Goal: Information Seeking & Learning: Learn about a topic

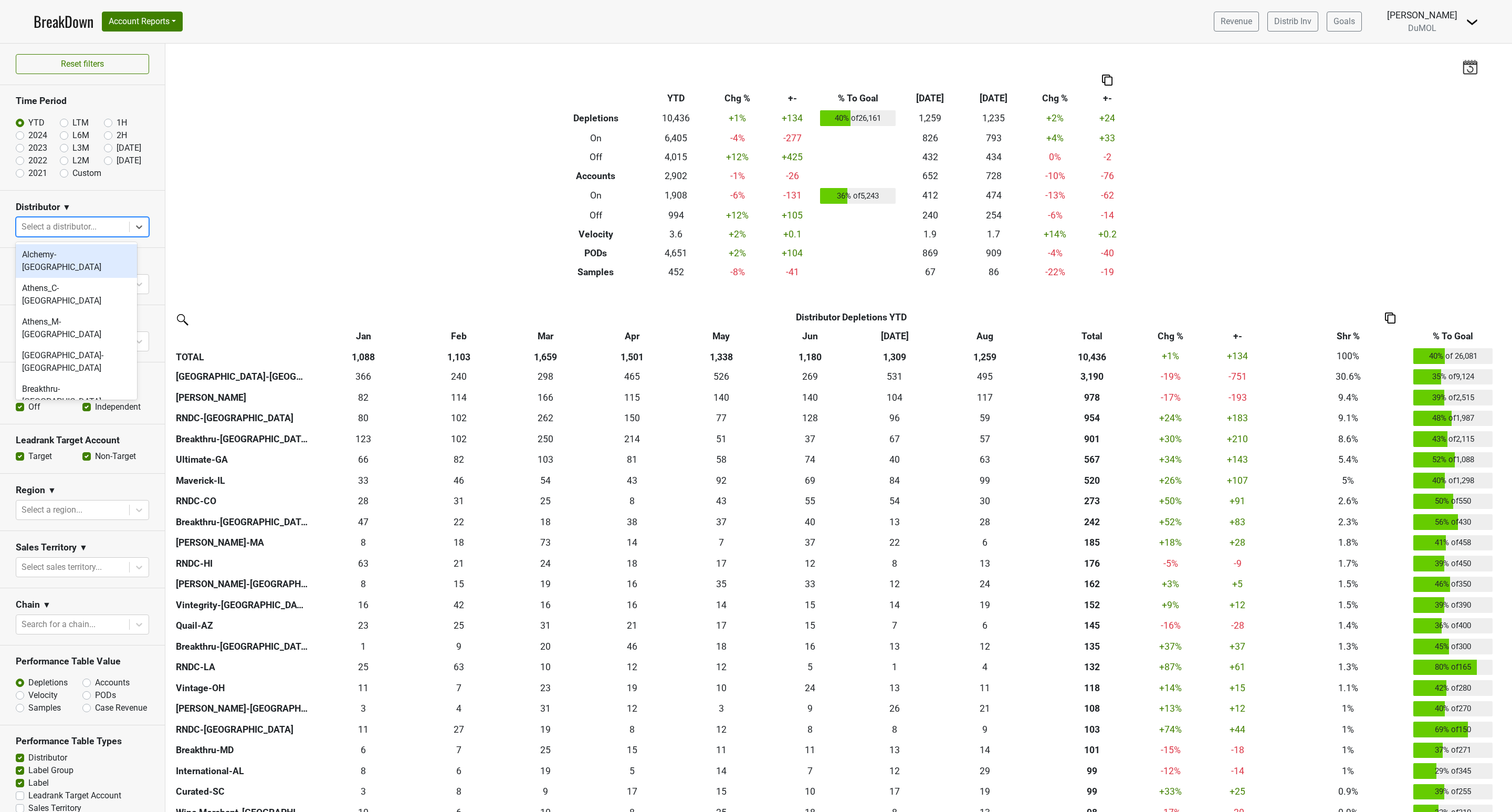
click at [63, 227] on div at bounding box center [72, 227] width 102 height 15
click at [343, 164] on div "Filters Breakdown Type YTD Chg % +- % To Goal Aug ‘25 Aug ‘24 Chg % +- Depletio…" at bounding box center [839, 428] width 1347 height 768
click at [35, 220] on div "Select a distributor..." at bounding box center [72, 227] width 113 height 19
type input "wil"
click at [55, 257] on div "[PERSON_NAME]" at bounding box center [76, 254] width 122 height 21
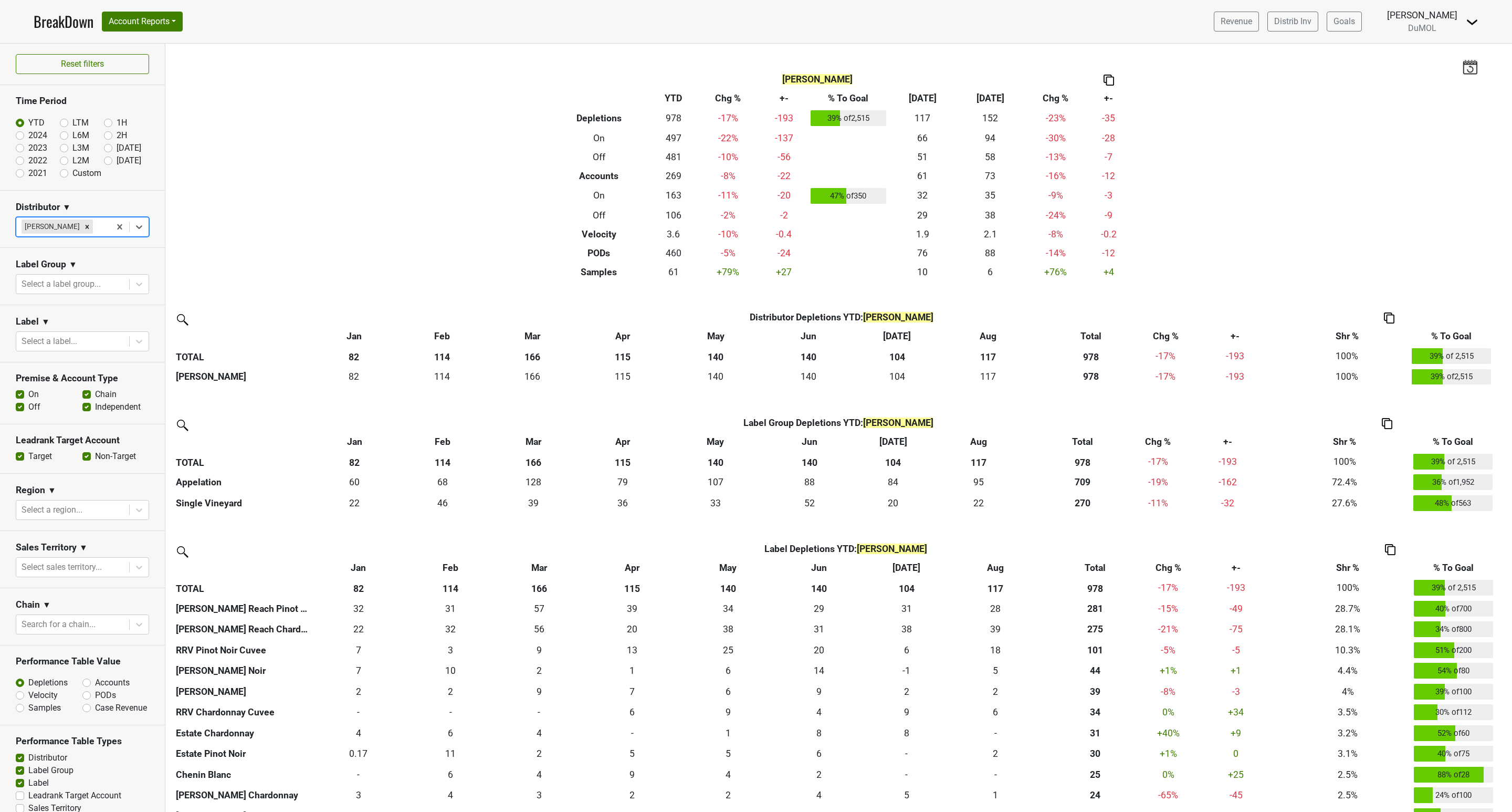
click at [1104, 83] on img at bounding box center [1108, 80] width 10 height 11
click at [1104, 42] on div "Copy as Image" at bounding box center [1104, 45] width 53 height 15
click at [83, 227] on icon "Remove Wilson Daniels" at bounding box center [87, 227] width 8 height 8
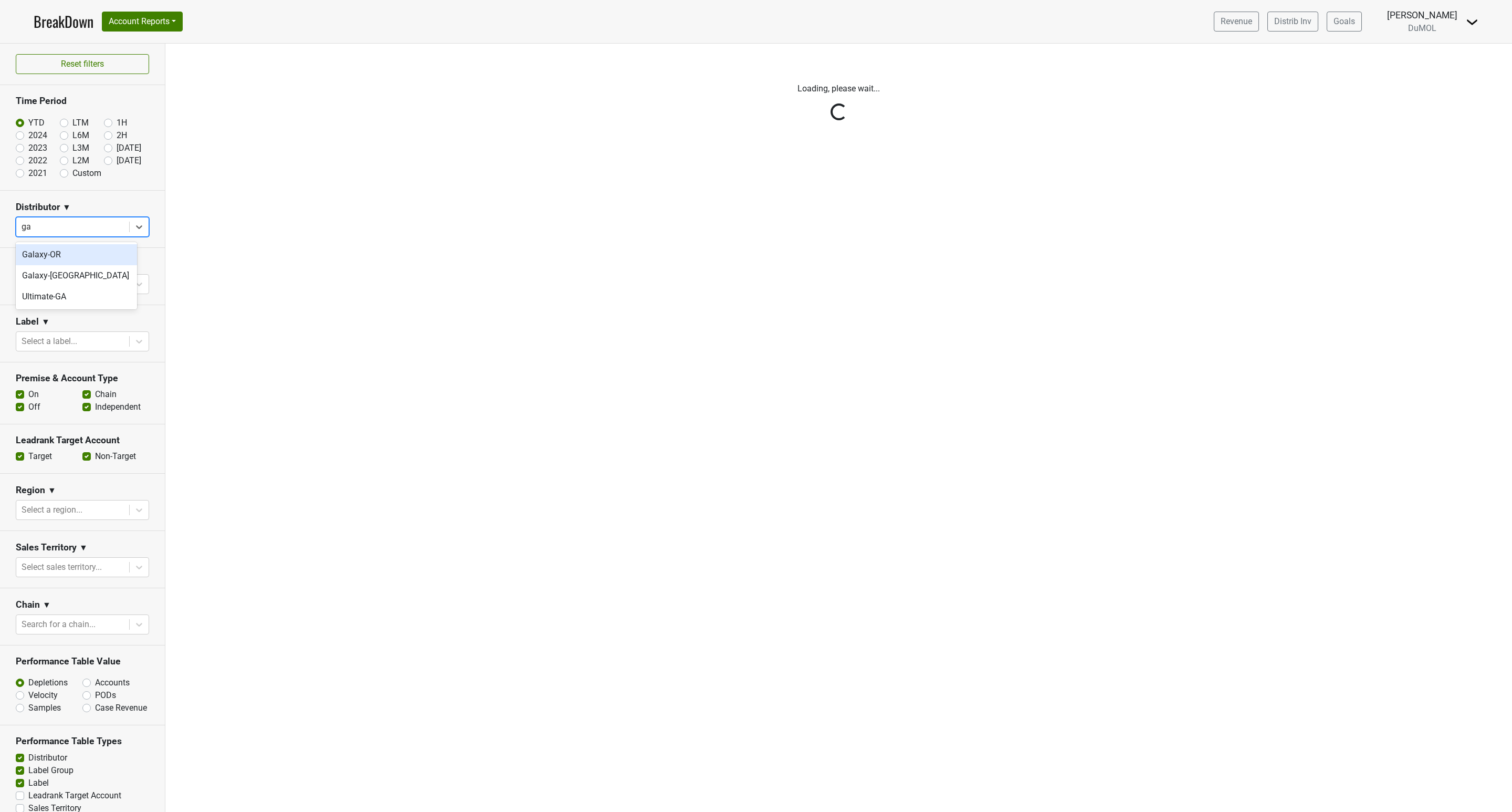
type input "gal"
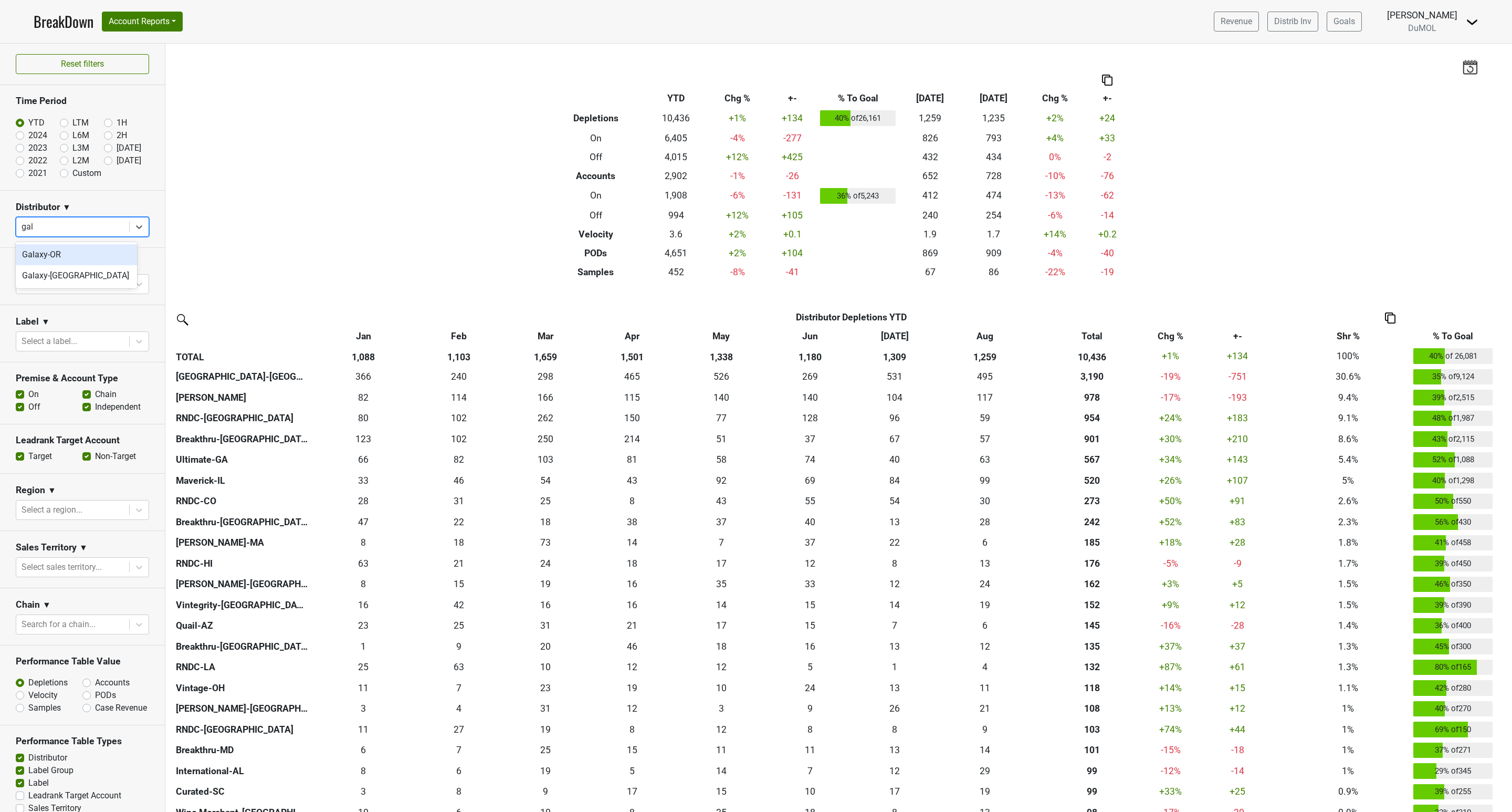
click at [89, 249] on div "Galaxy-OR" at bounding box center [76, 254] width 122 height 21
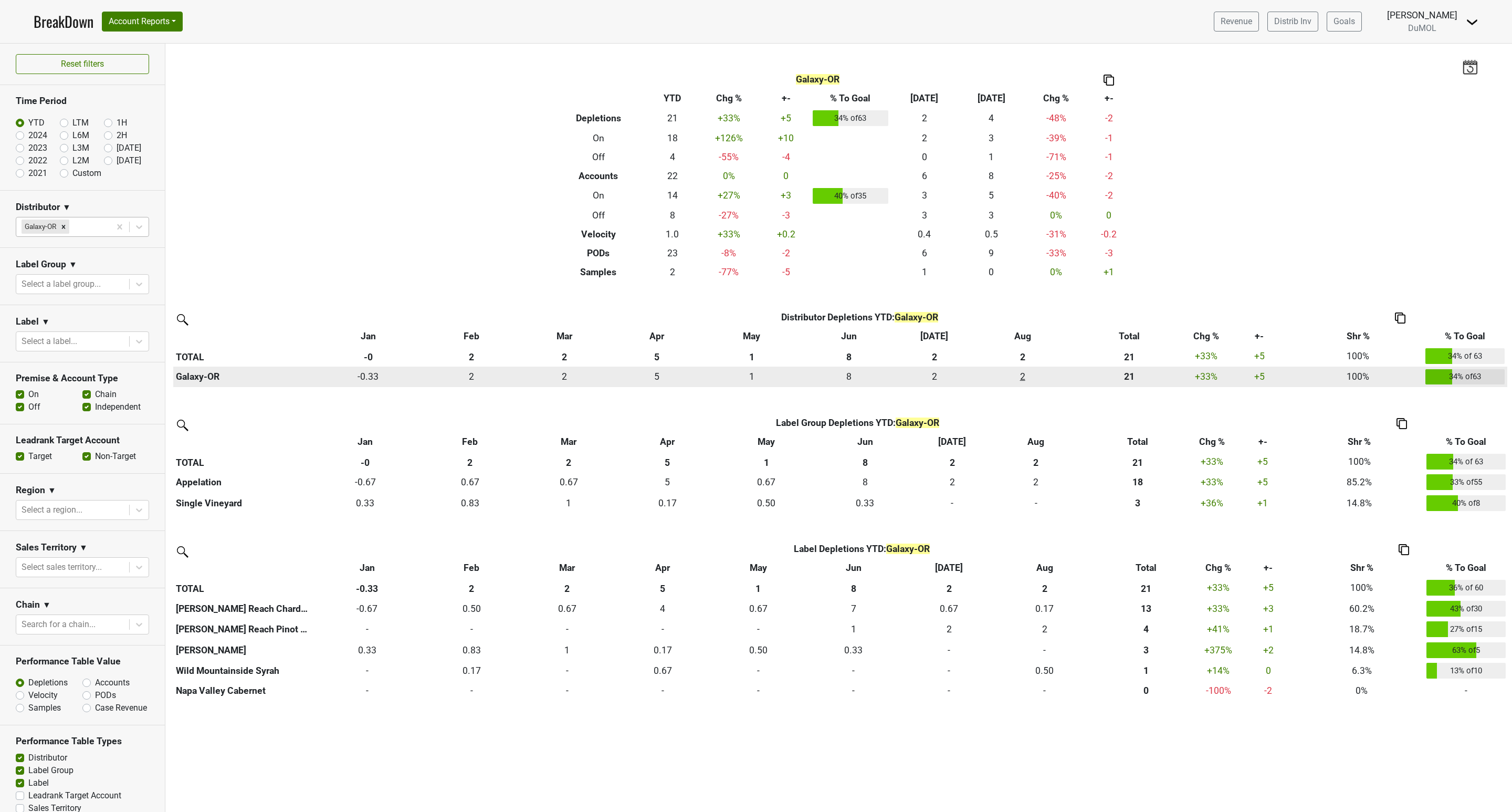
click at [1021, 375] on div "2.166 2" at bounding box center [1022, 377] width 92 height 14
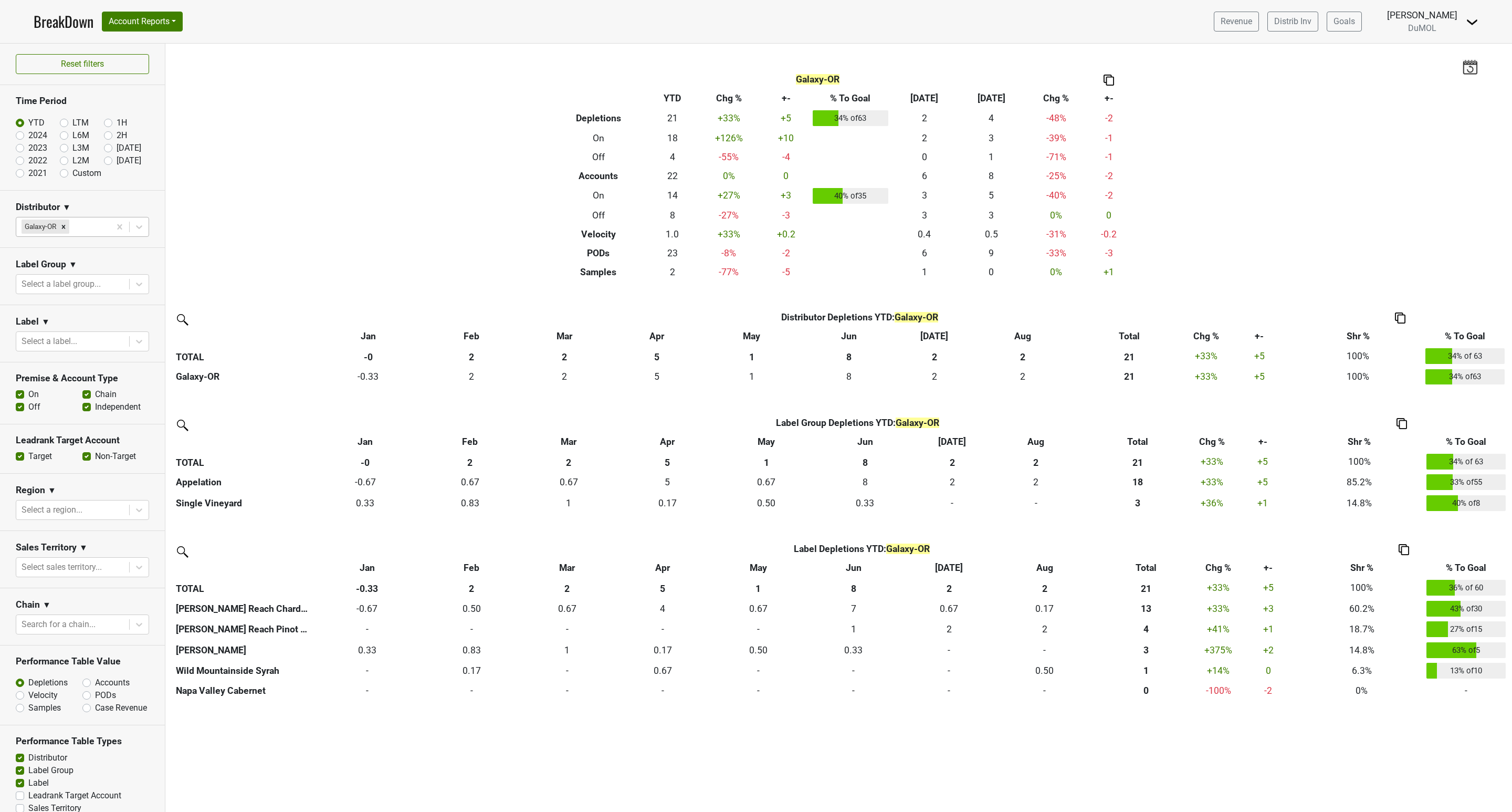
click at [1106, 78] on img at bounding box center [1108, 80] width 10 height 11
click at [1115, 46] on div "Copy as Image" at bounding box center [1110, 45] width 53 height 15
click at [65, 226] on icon "Remove Galaxy-OR" at bounding box center [63, 226] width 3 height 3
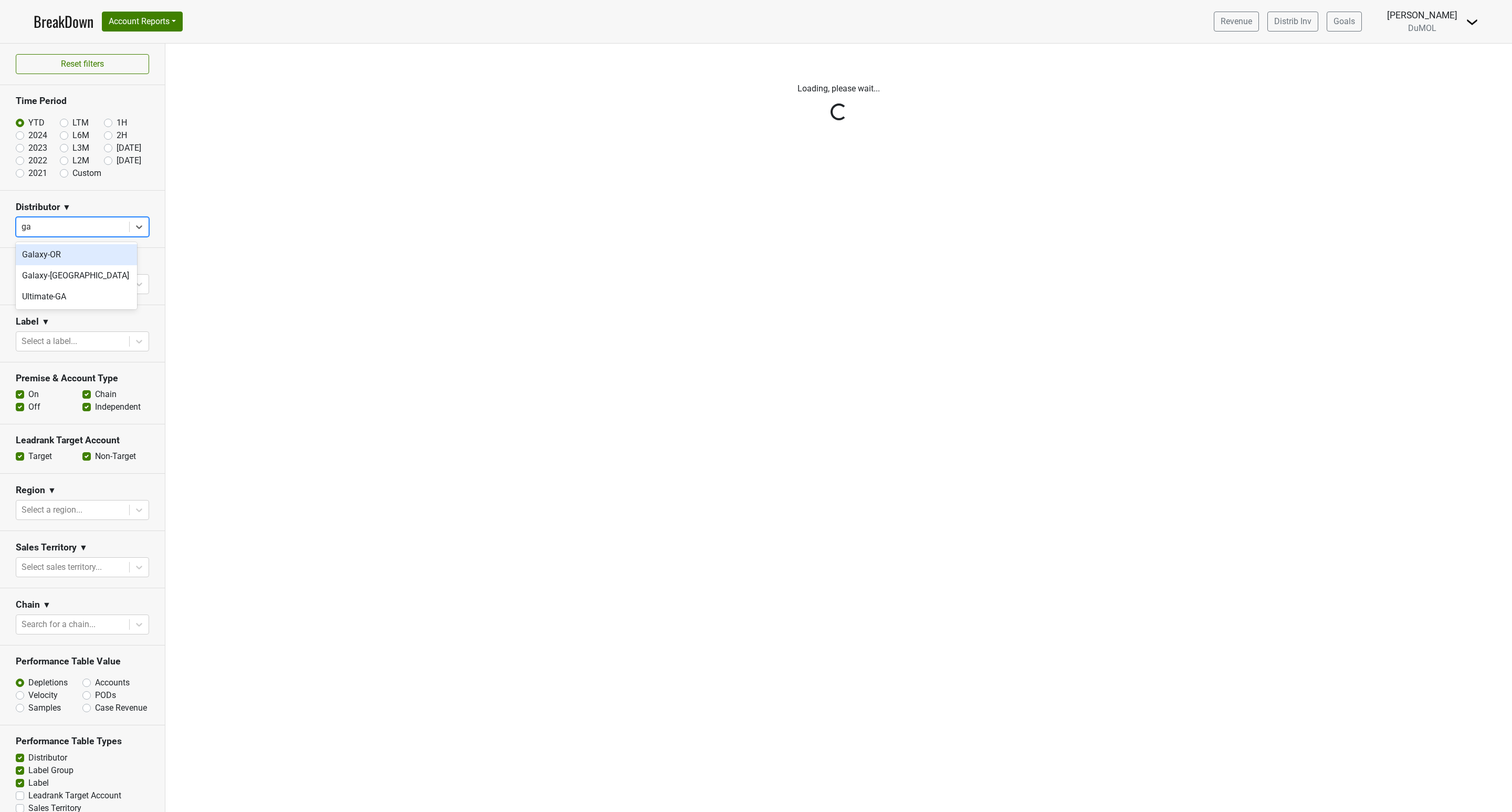
type input "gal"
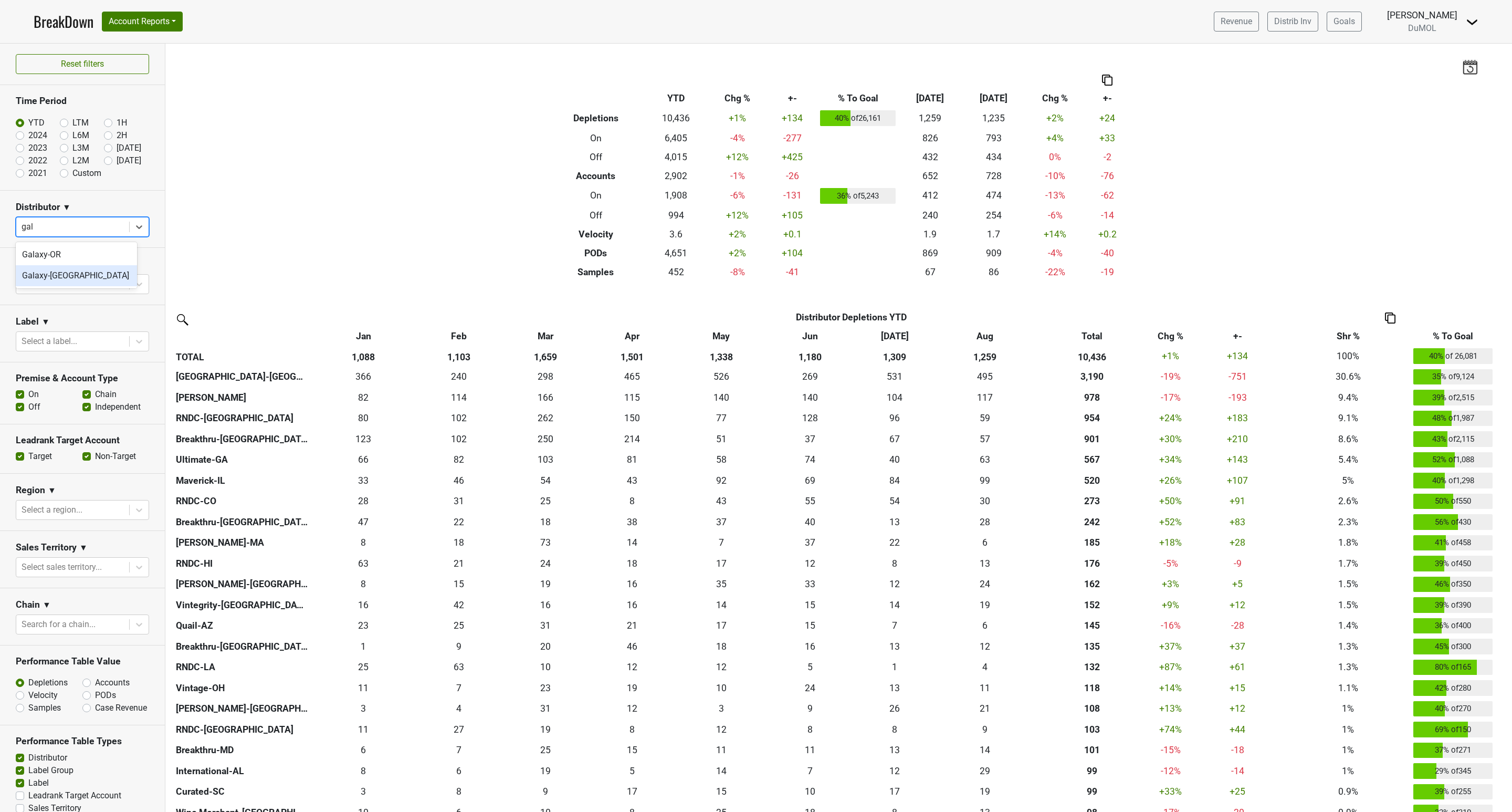
click at [65, 276] on div "Galaxy-[GEOGRAPHIC_DATA]" at bounding box center [76, 275] width 122 height 21
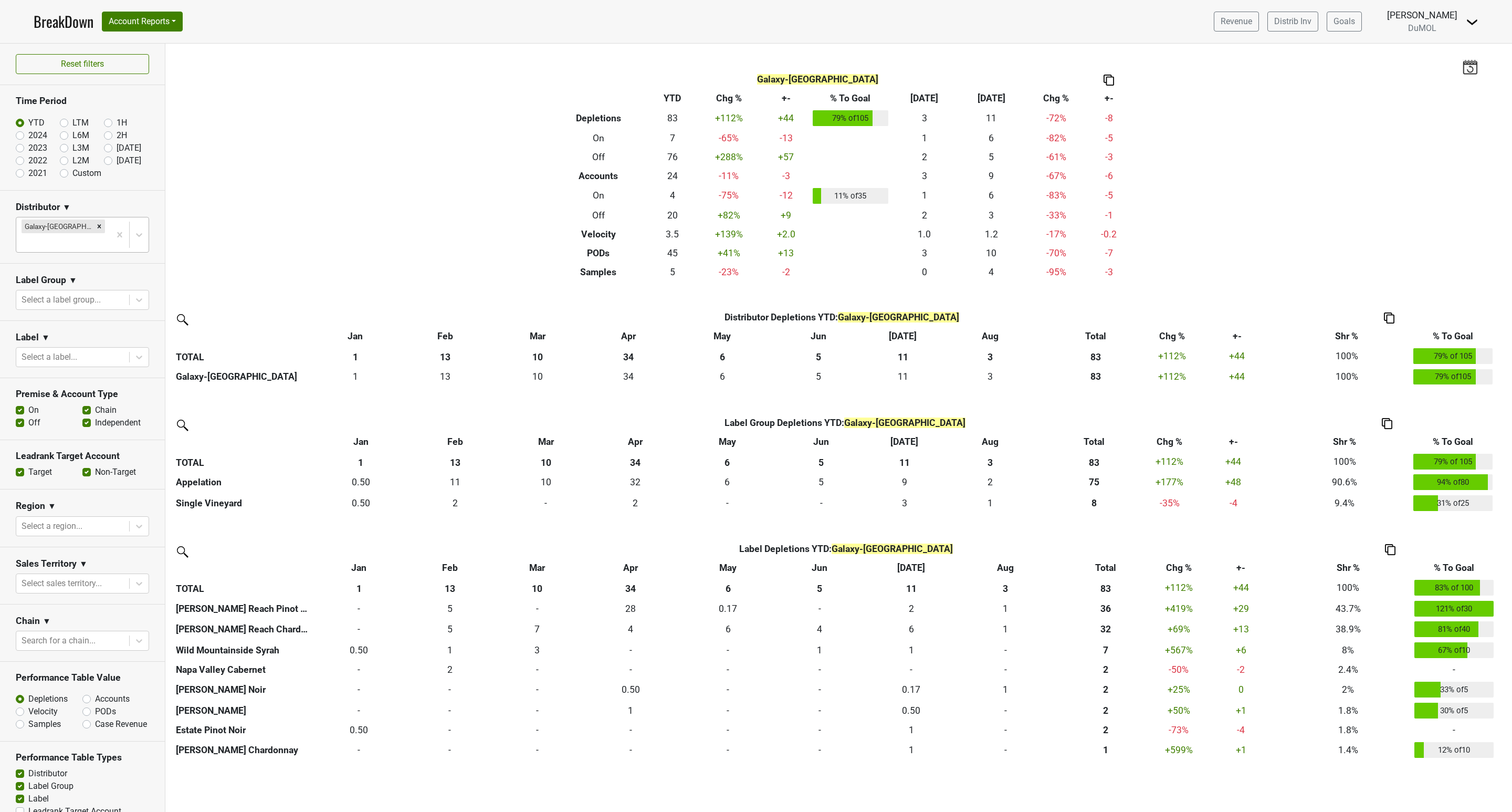
click at [1108, 83] on img at bounding box center [1108, 80] width 10 height 11
click at [1112, 48] on div "Copy as Image" at bounding box center [1110, 45] width 53 height 15
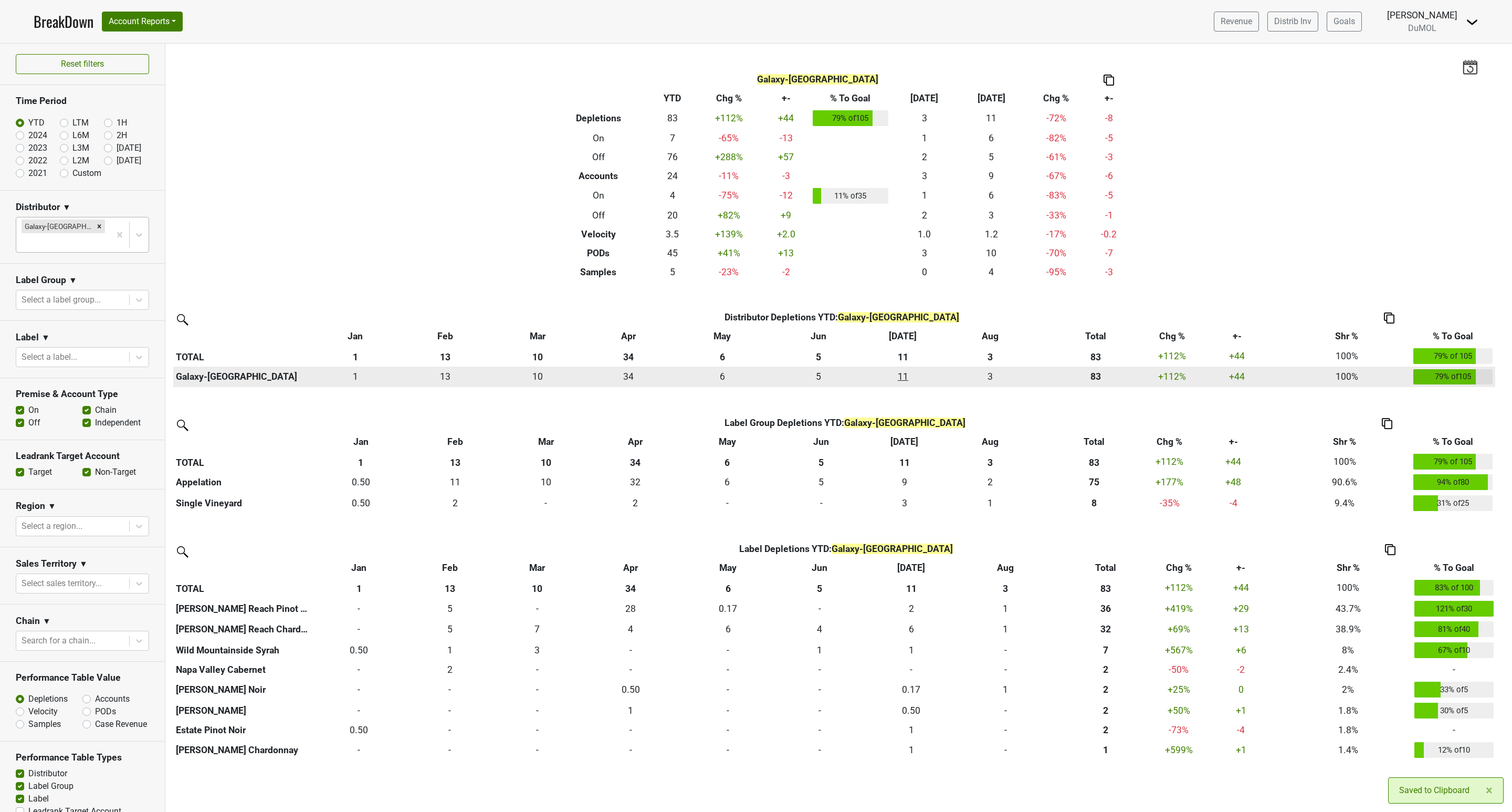
click at [904, 373] on div "11.334 11" at bounding box center [902, 377] width 73 height 14
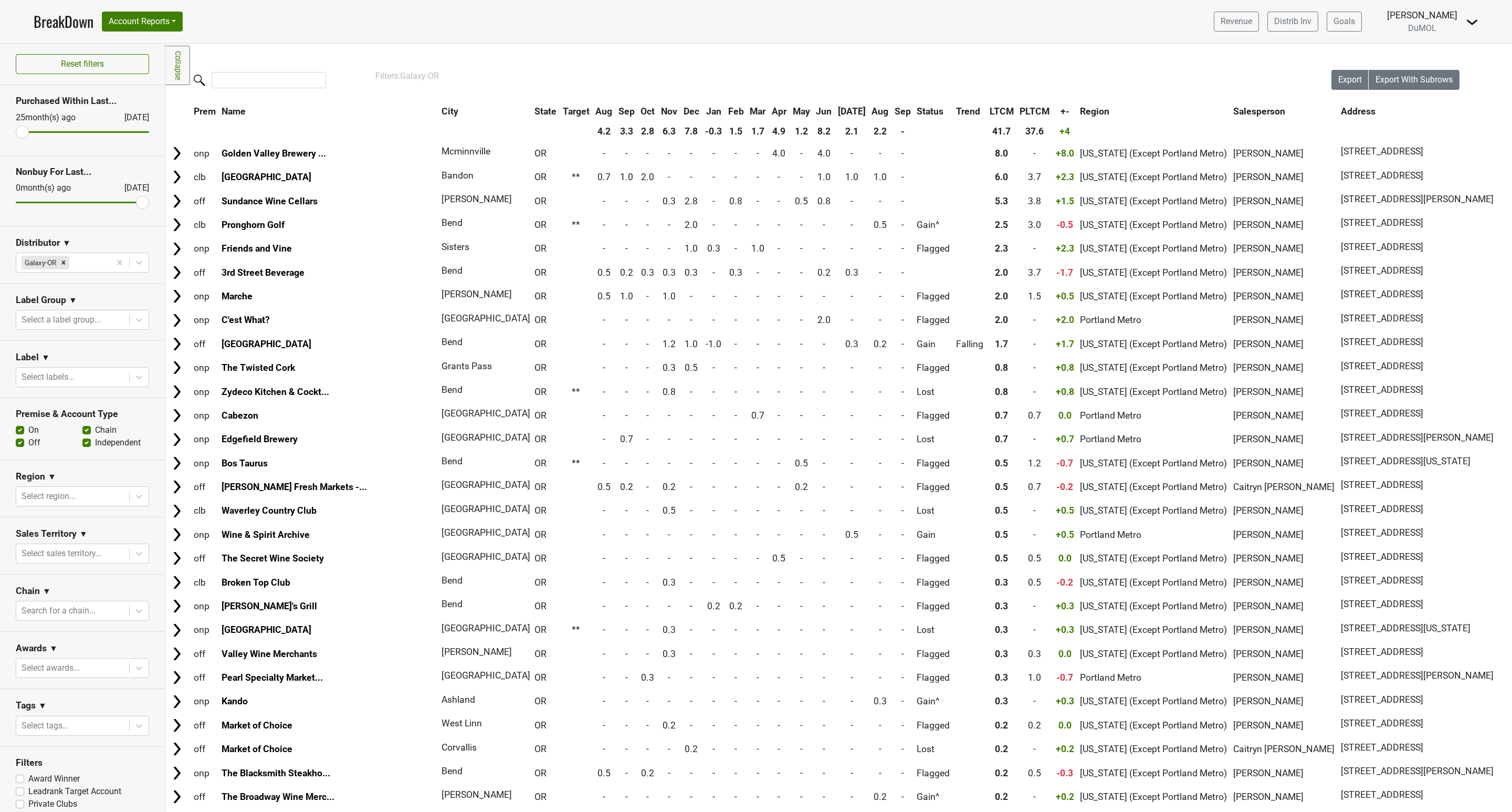
click at [702, 109] on th "Jan" at bounding box center [714, 111] width 22 height 19
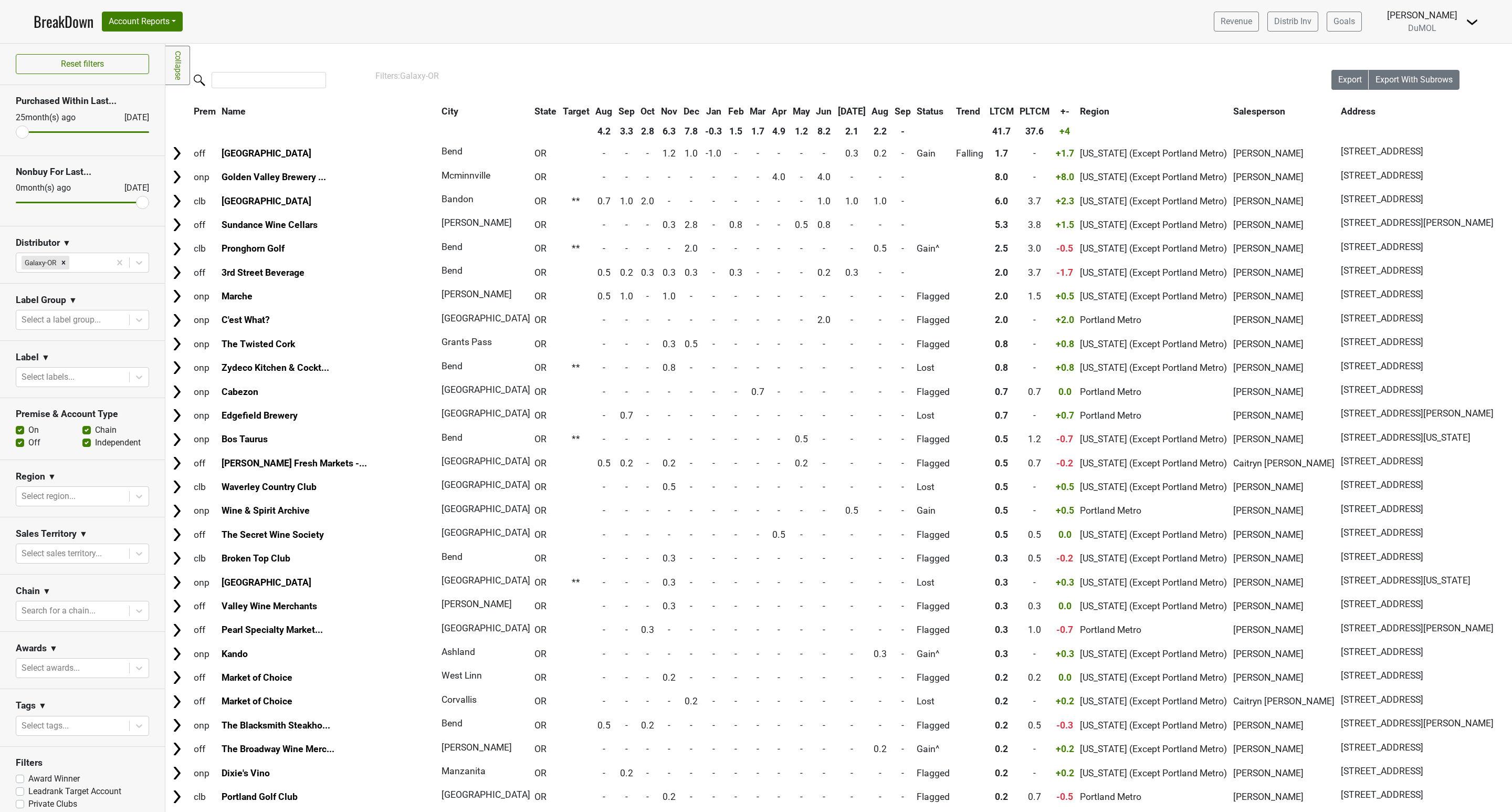
click at [702, 109] on th "Jan" at bounding box center [714, 111] width 22 height 19
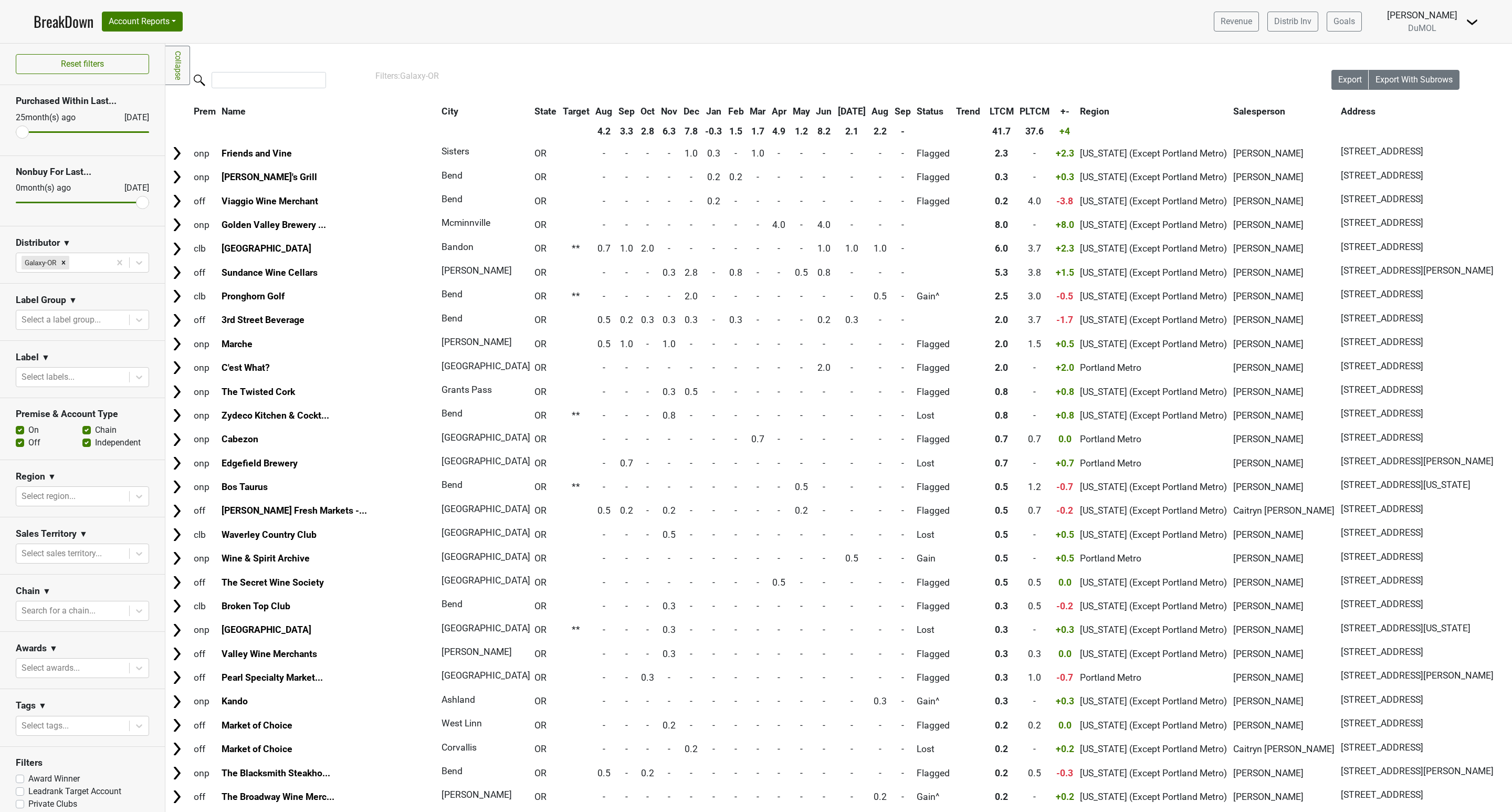
click at [725, 108] on th "Feb" at bounding box center [736, 111] width 21 height 19
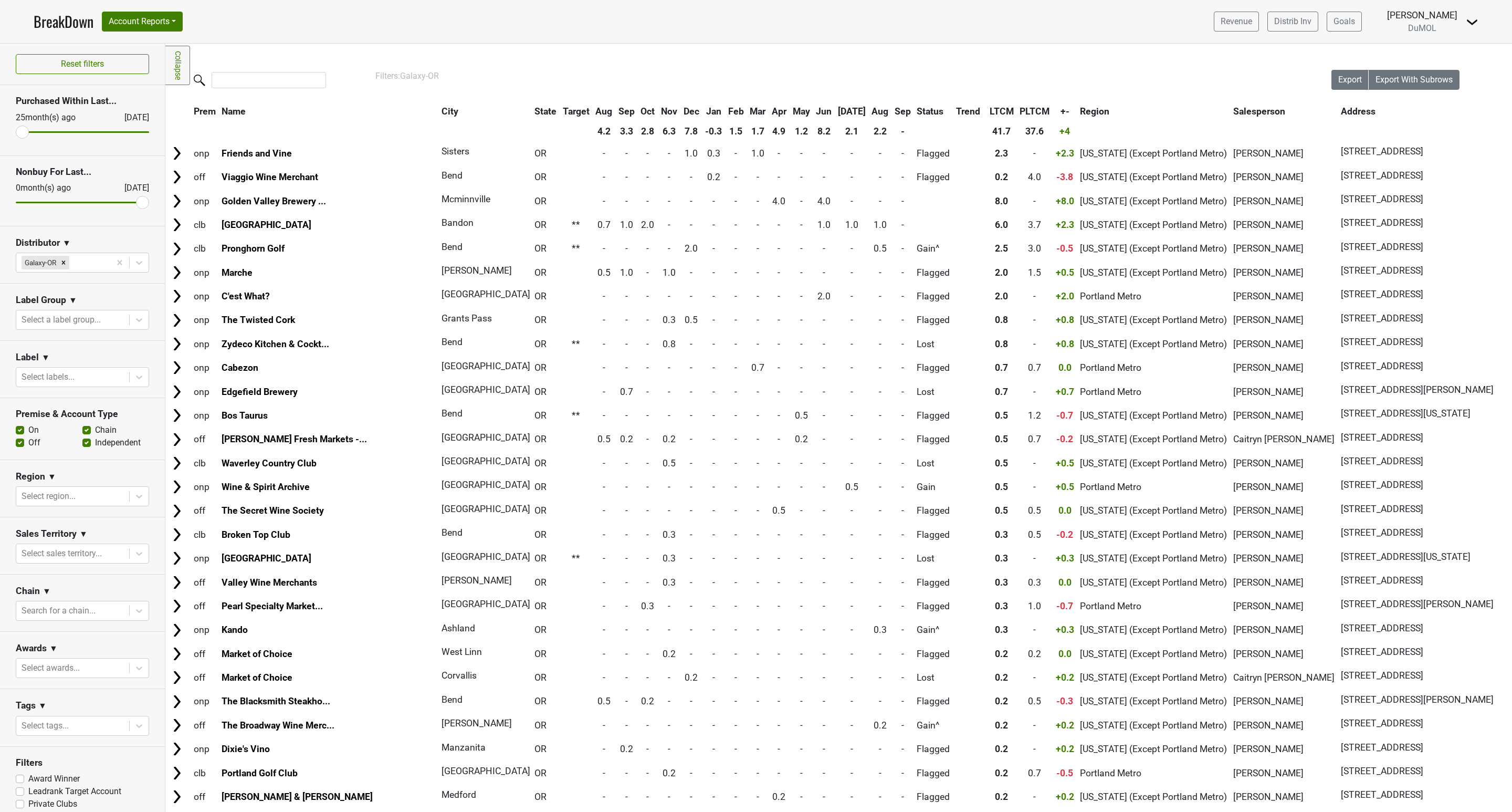
click at [725, 109] on th "Feb" at bounding box center [736, 111] width 21 height 19
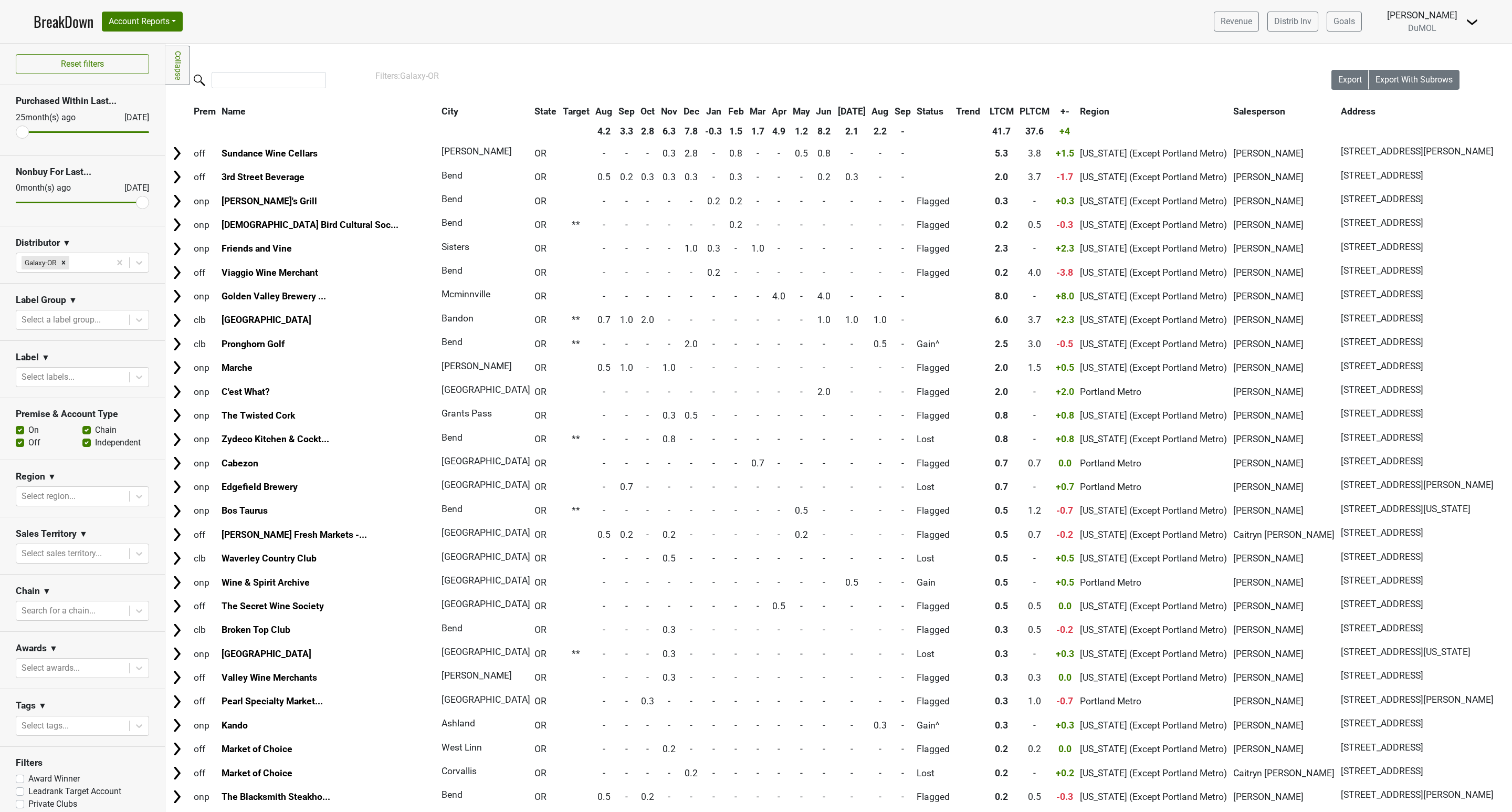
click at [748, 109] on th "Mar" at bounding box center [758, 111] width 21 height 19
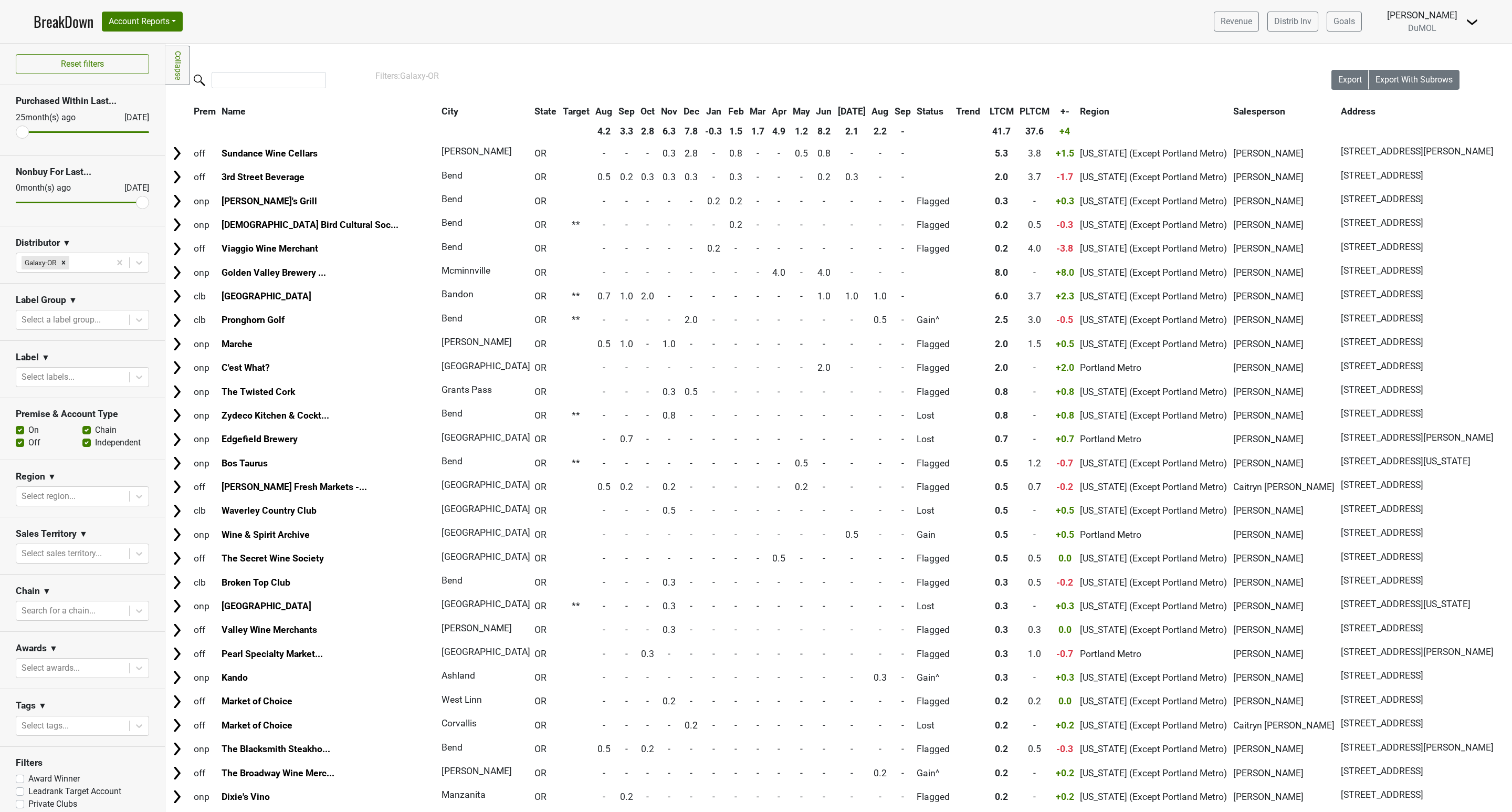
click at [748, 109] on th "Mar" at bounding box center [758, 111] width 21 height 19
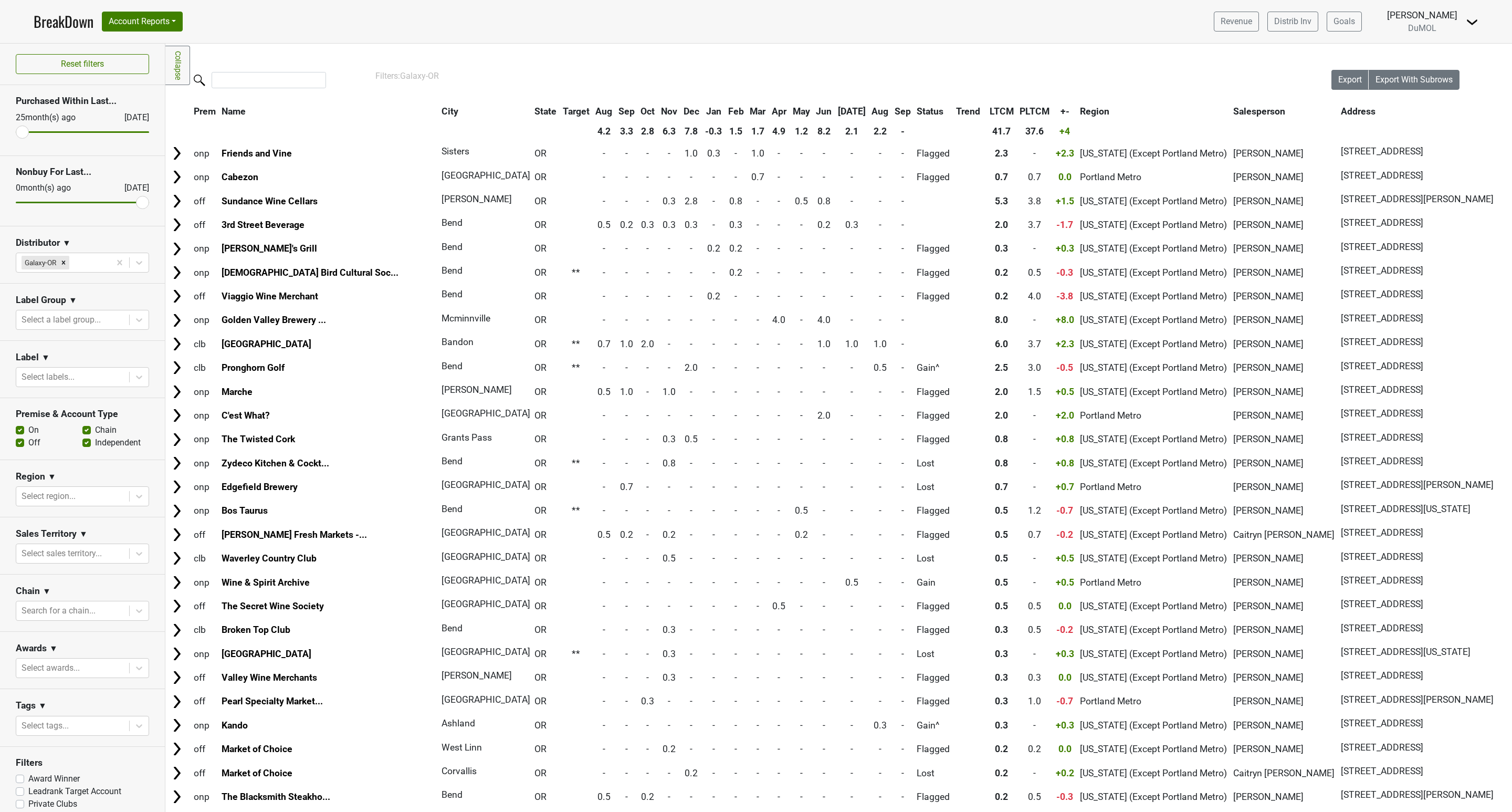
click at [790, 111] on th "May" at bounding box center [801, 111] width 22 height 19
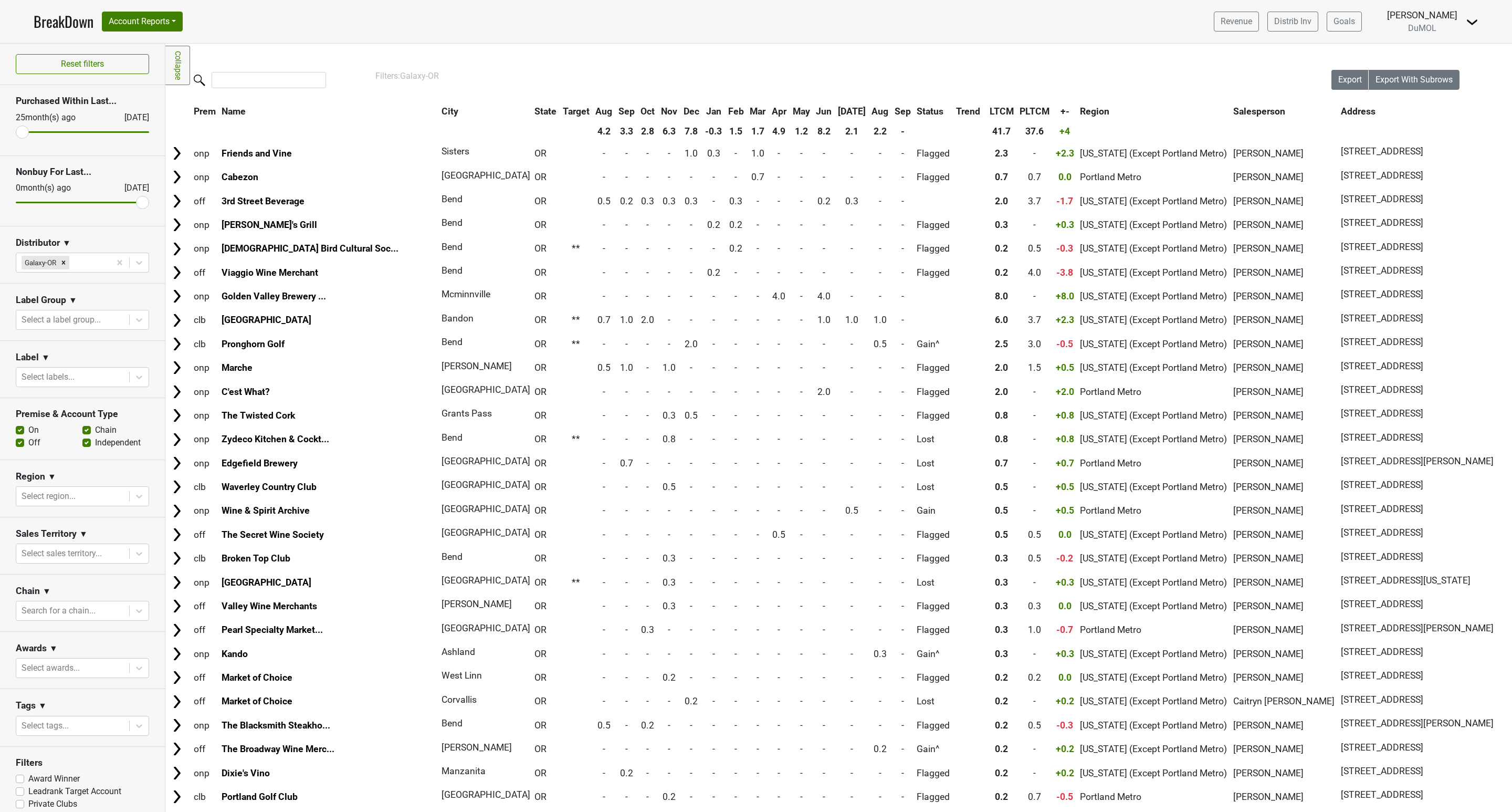
click at [790, 111] on th "May" at bounding box center [801, 111] width 22 height 19
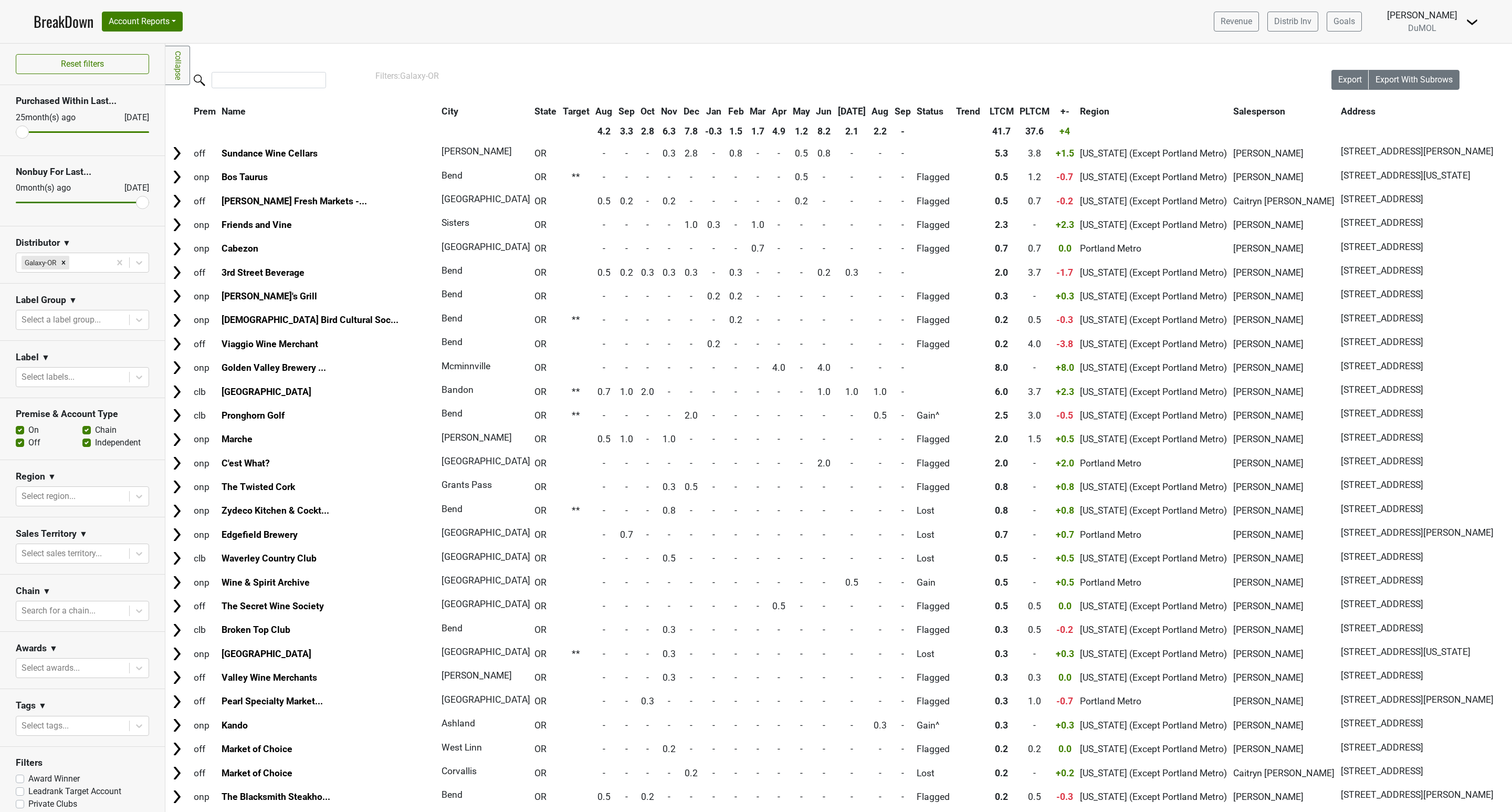
click at [813, 111] on th "Jun" at bounding box center [823, 111] width 21 height 19
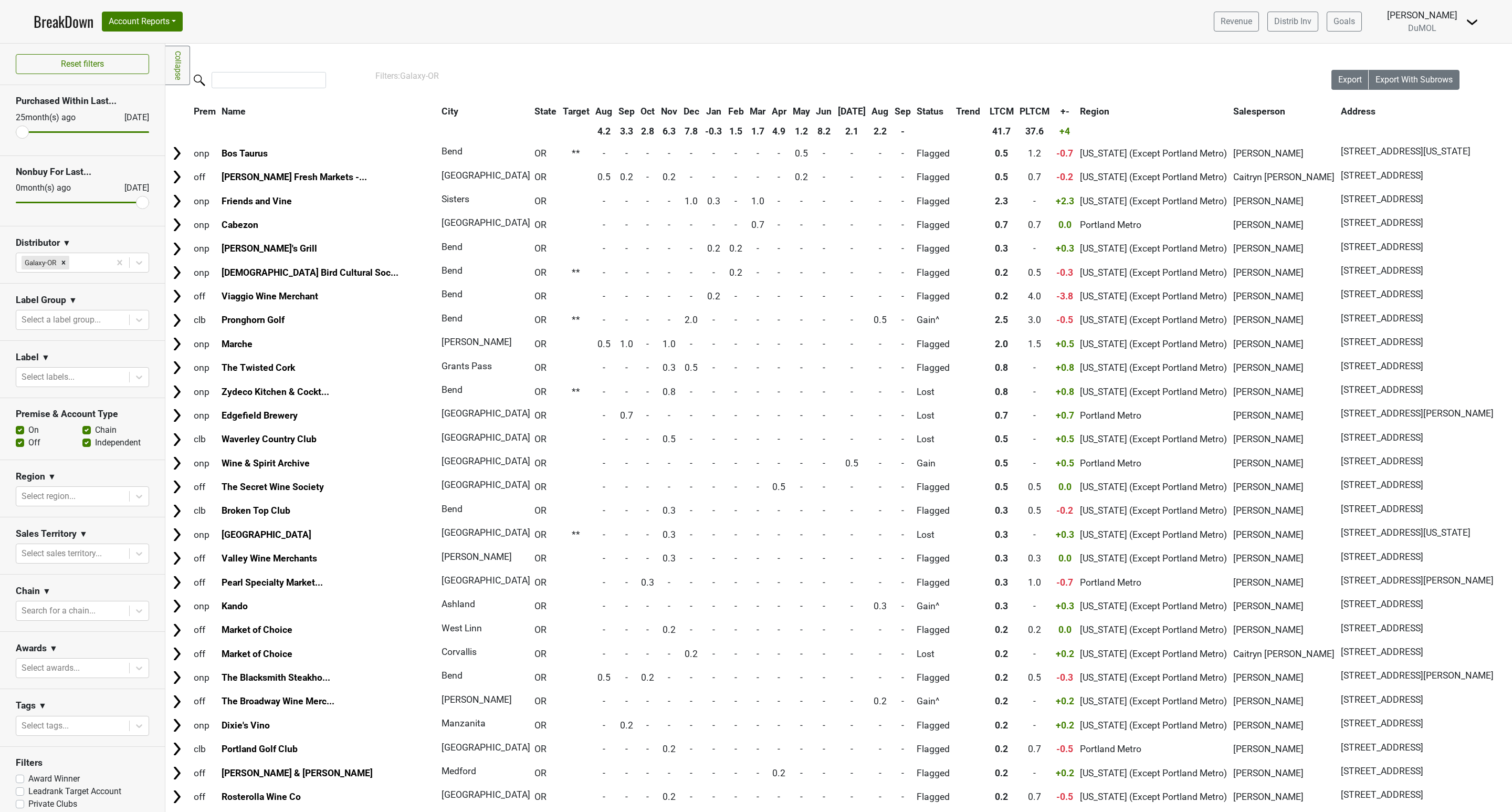
click at [813, 111] on th "Jun" at bounding box center [823, 111] width 21 height 19
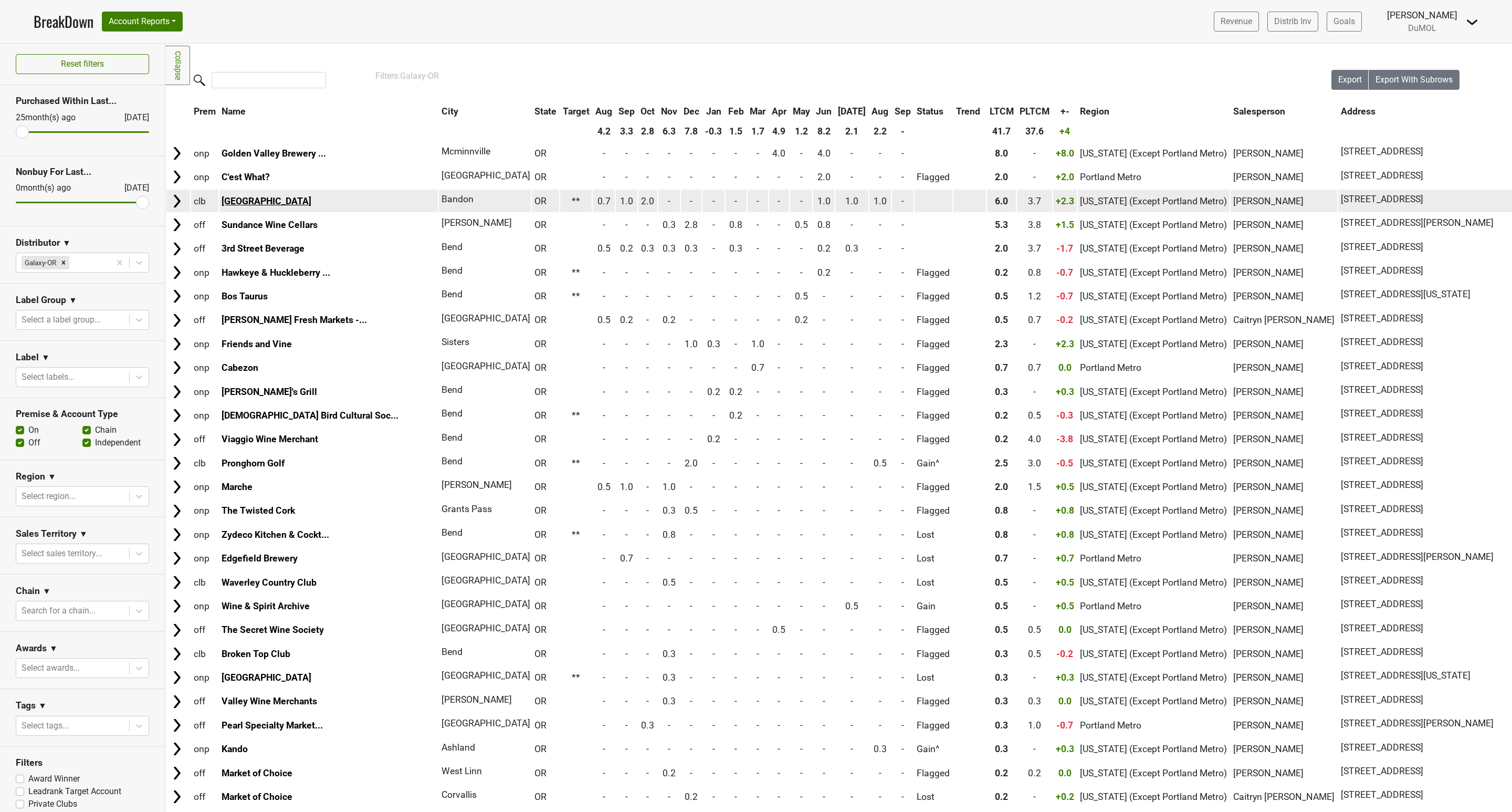
click at [254, 200] on link "Bandon Dunes Golf Resort" at bounding box center [266, 201] width 90 height 10
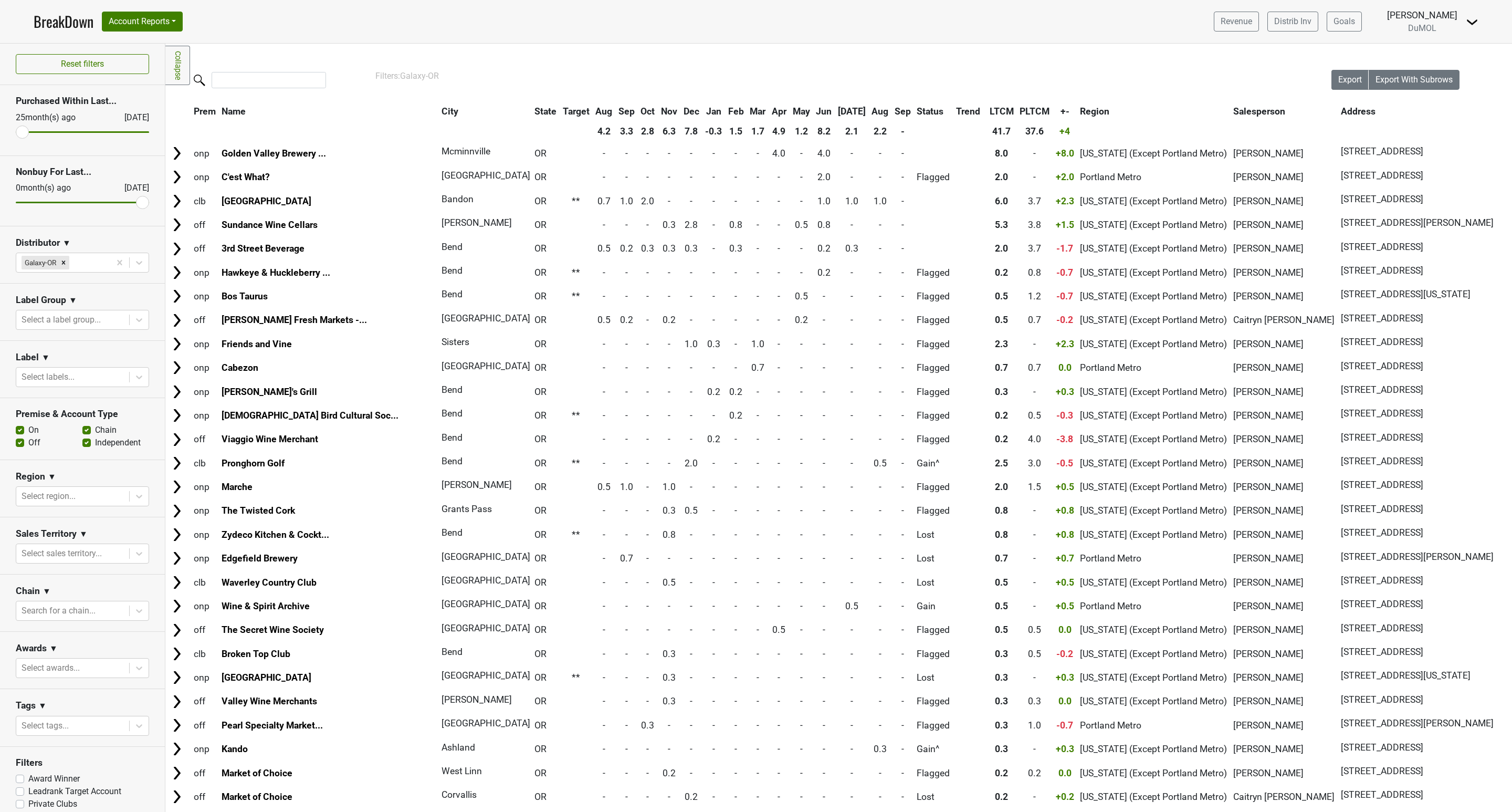
click at [835, 106] on th "[DATE]" at bounding box center [852, 111] width 33 height 19
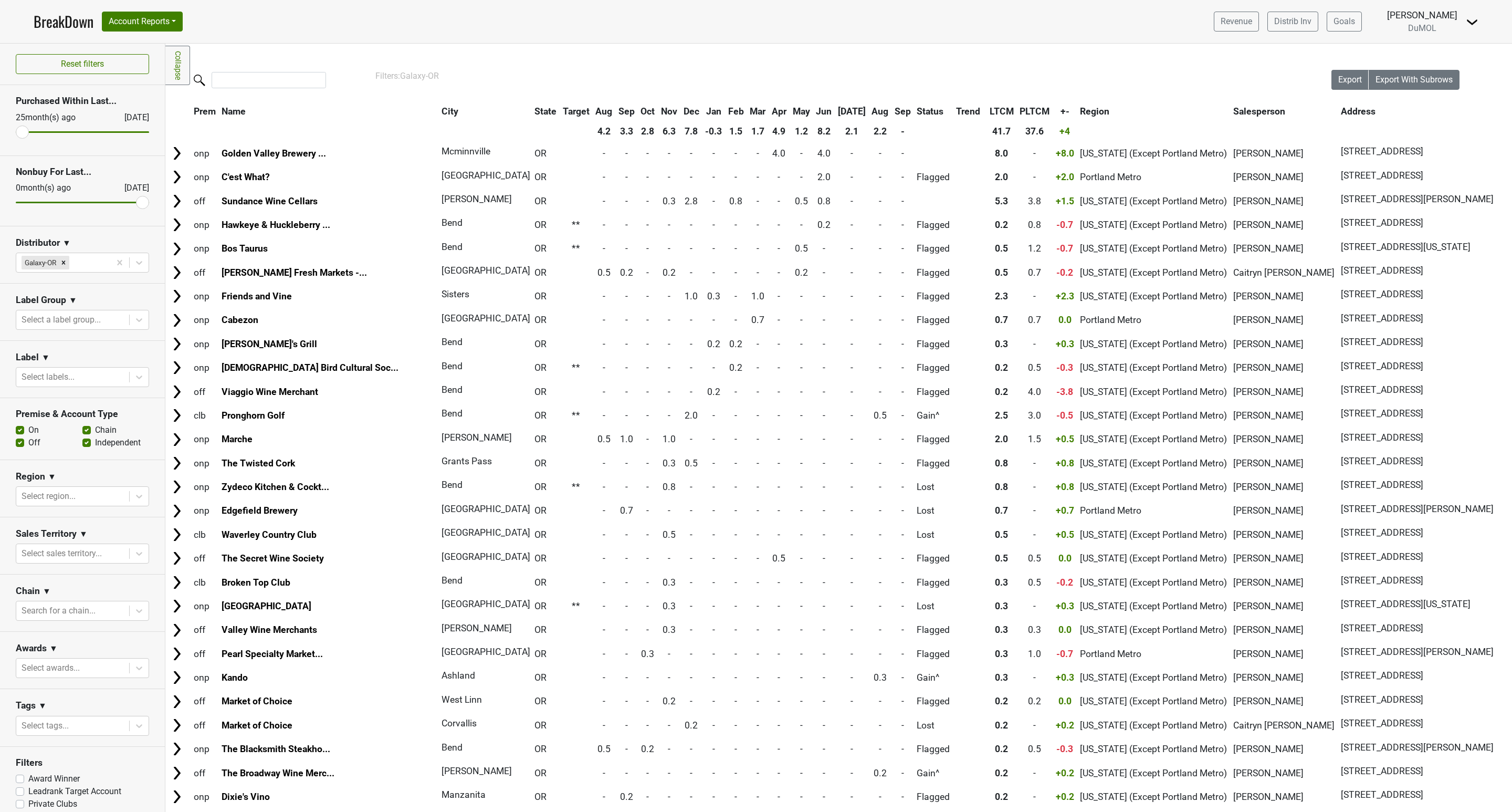
click at [835, 106] on th "[DATE]" at bounding box center [852, 111] width 33 height 19
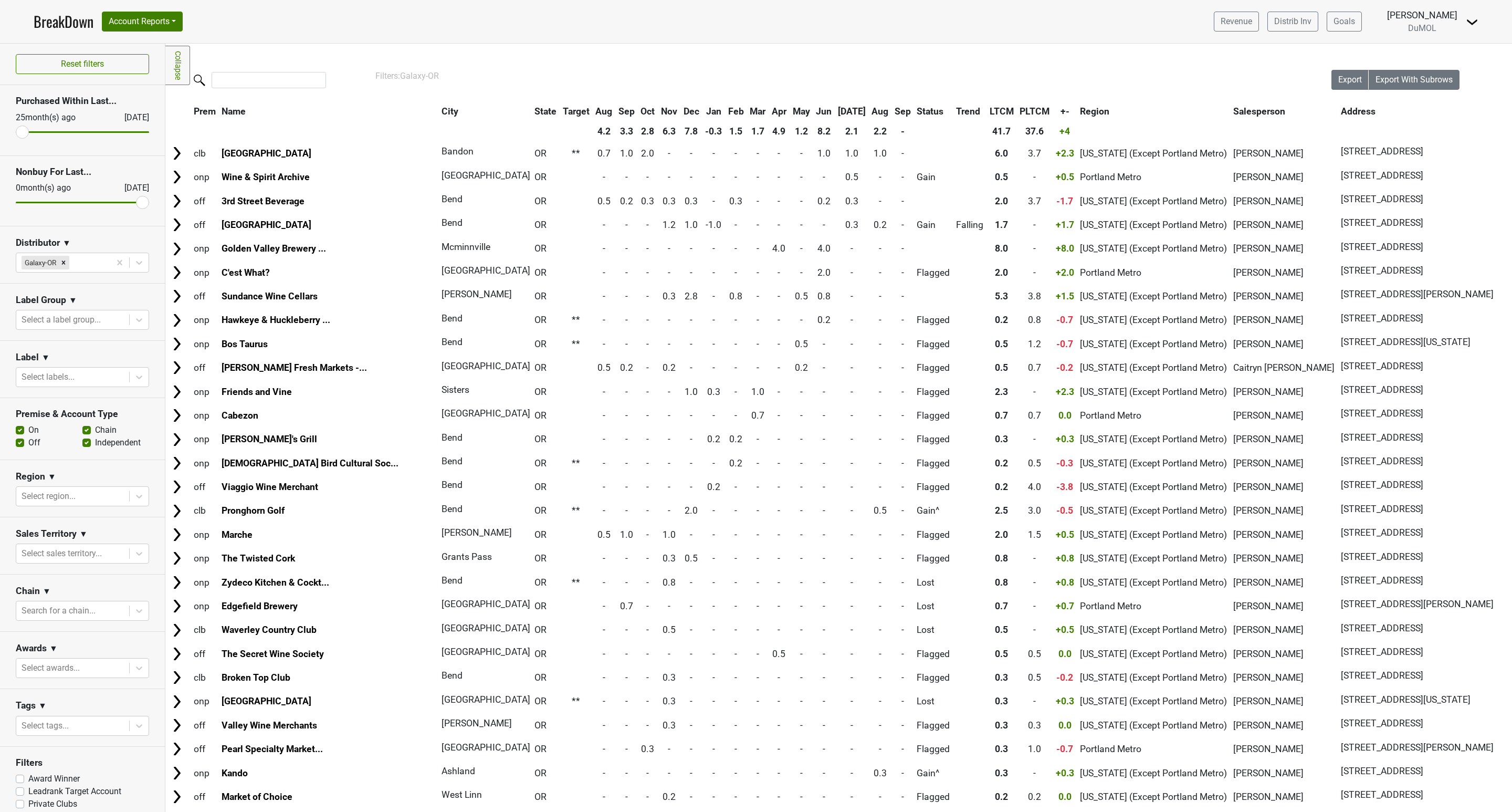
click at [869, 109] on th "Aug" at bounding box center [880, 111] width 22 height 19
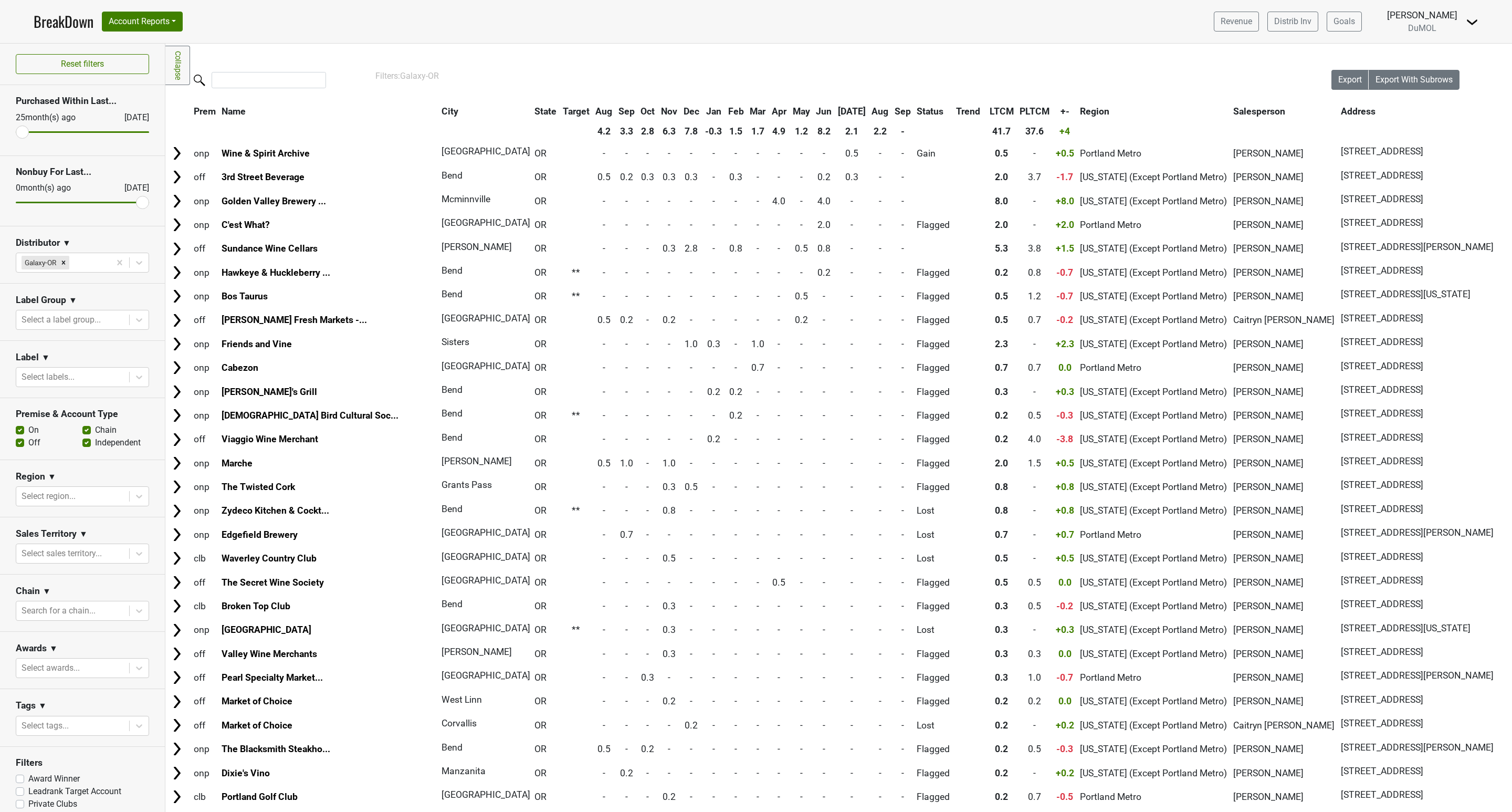
click at [869, 109] on th "Aug" at bounding box center [880, 111] width 22 height 19
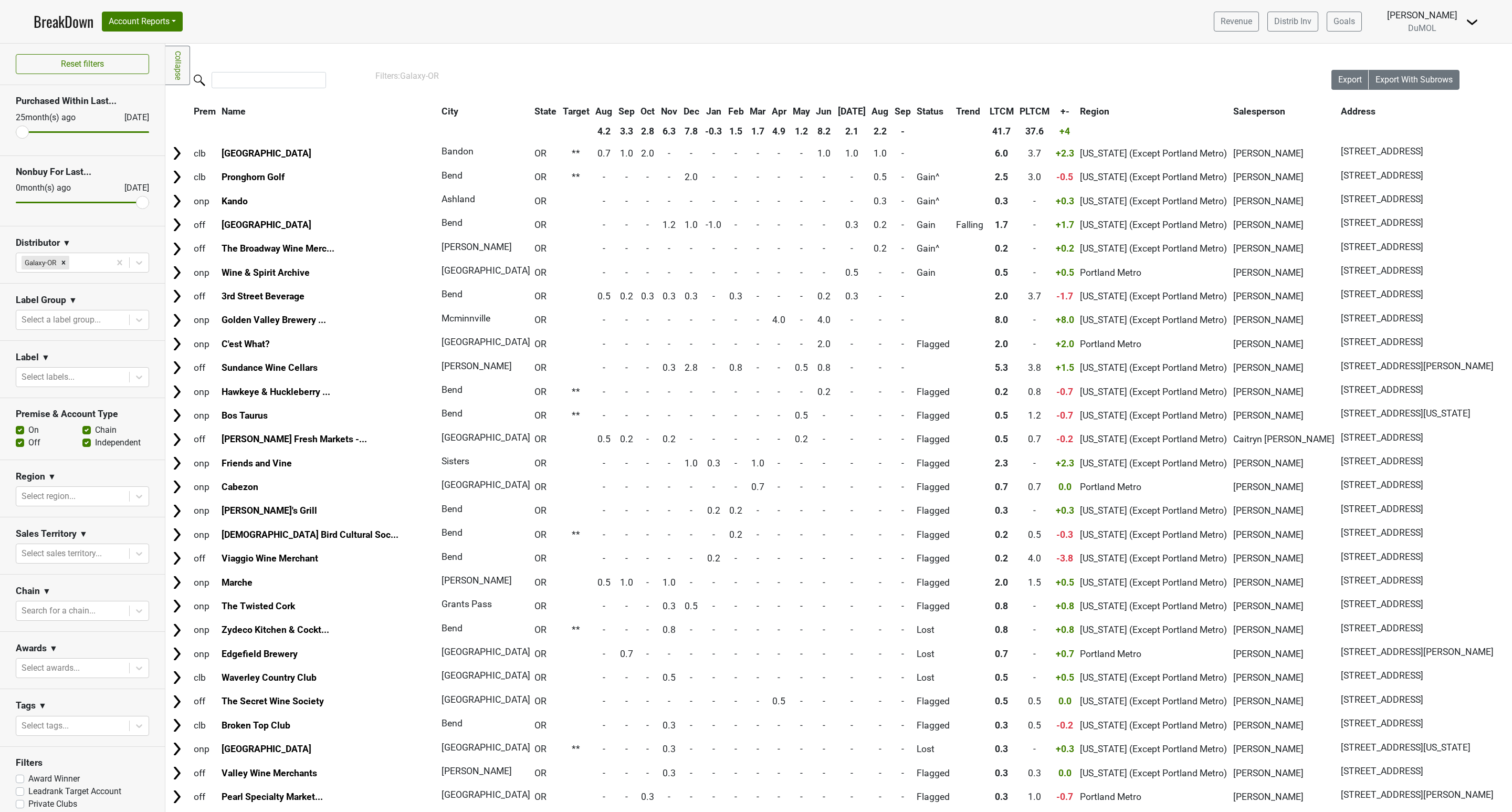
click at [891, 108] on th "Sep" at bounding box center [902, 111] width 22 height 19
click at [891, 112] on th "Sep" at bounding box center [902, 111] width 22 height 19
click at [891, 111] on th "Sep" at bounding box center [902, 111] width 22 height 19
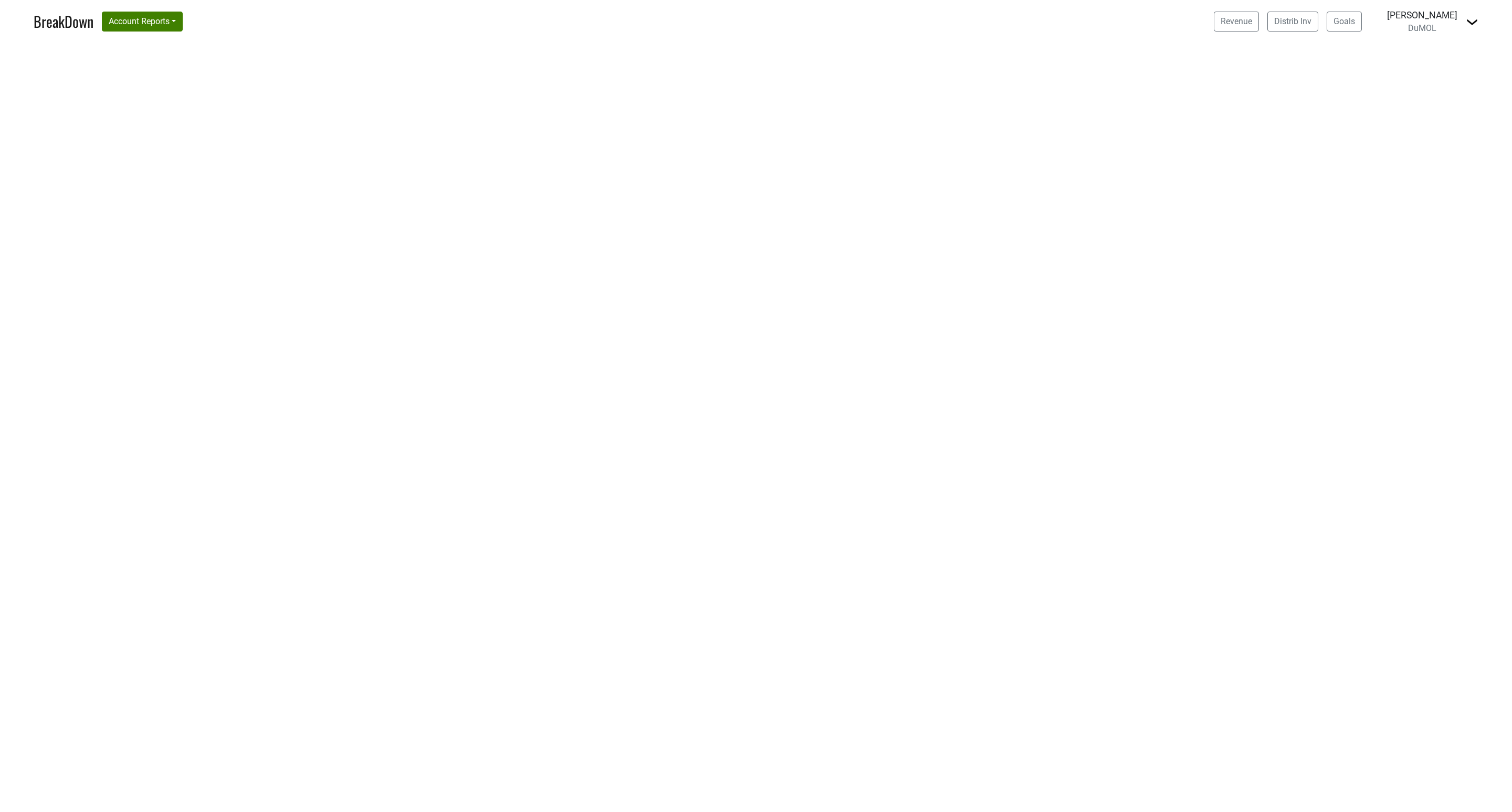
select select "CA"
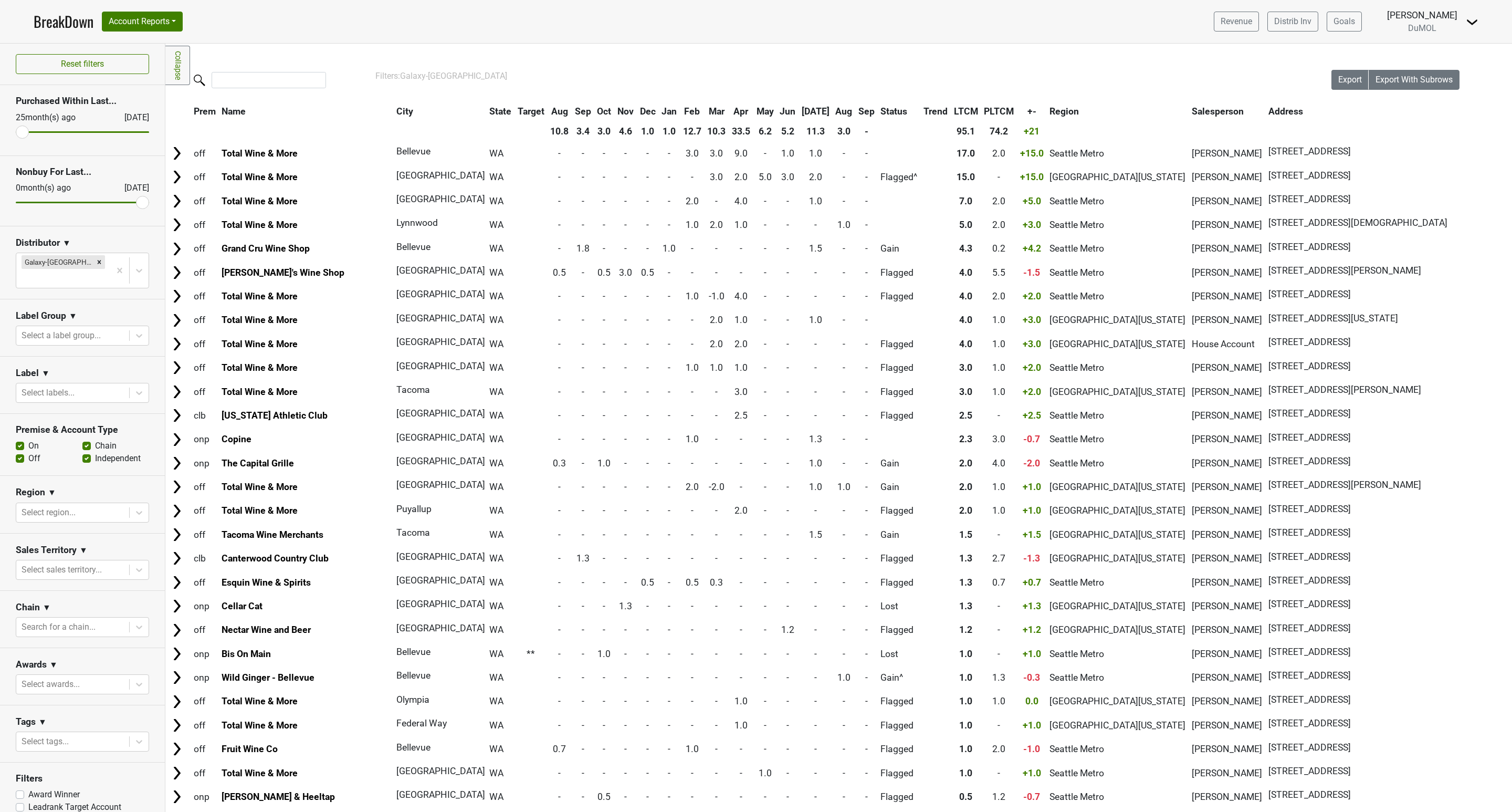
click at [659, 107] on th "Jan" at bounding box center [668, 111] width 20 height 19
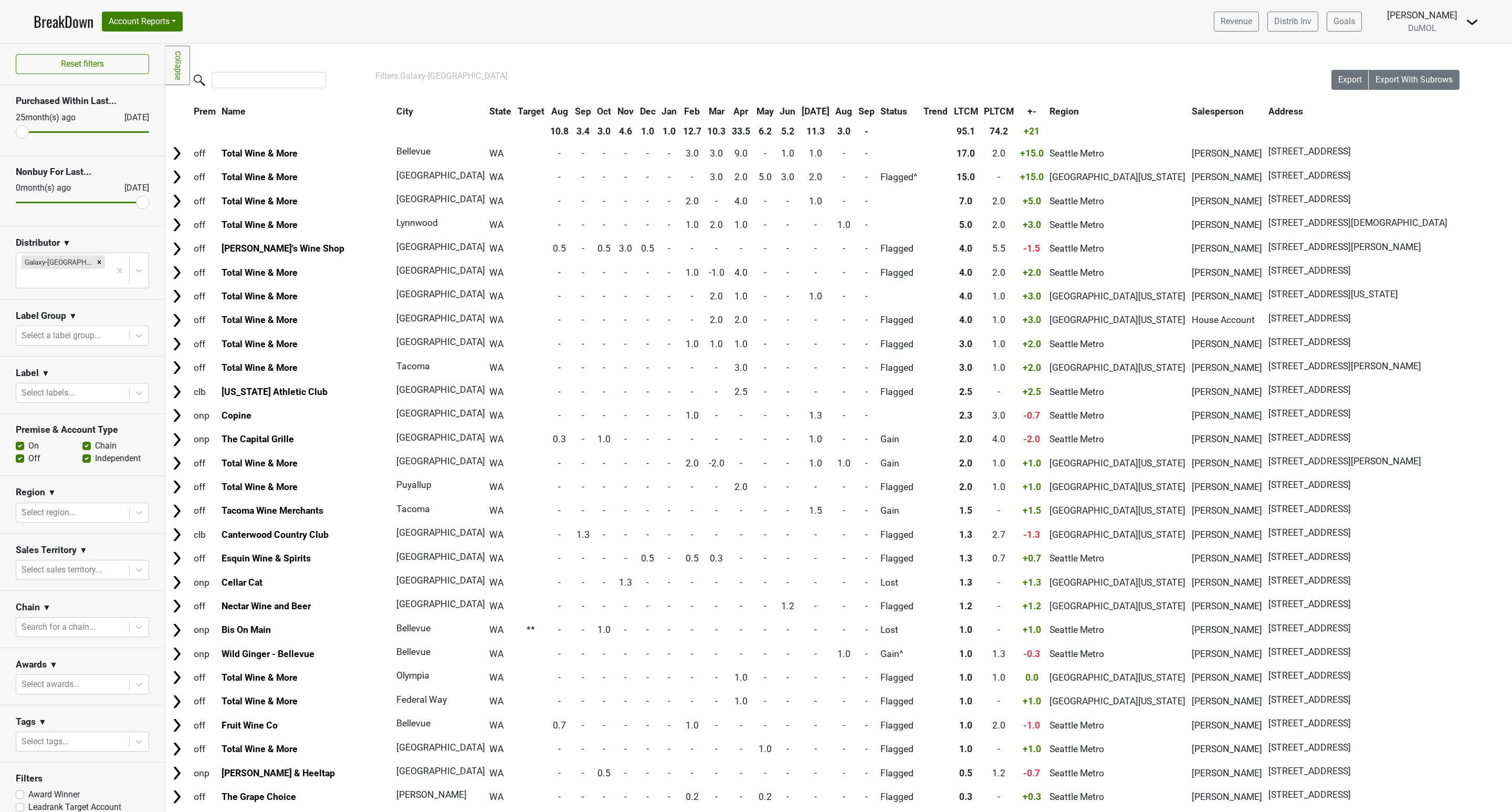
click at [659, 107] on th "Jan" at bounding box center [668, 111] width 20 height 19
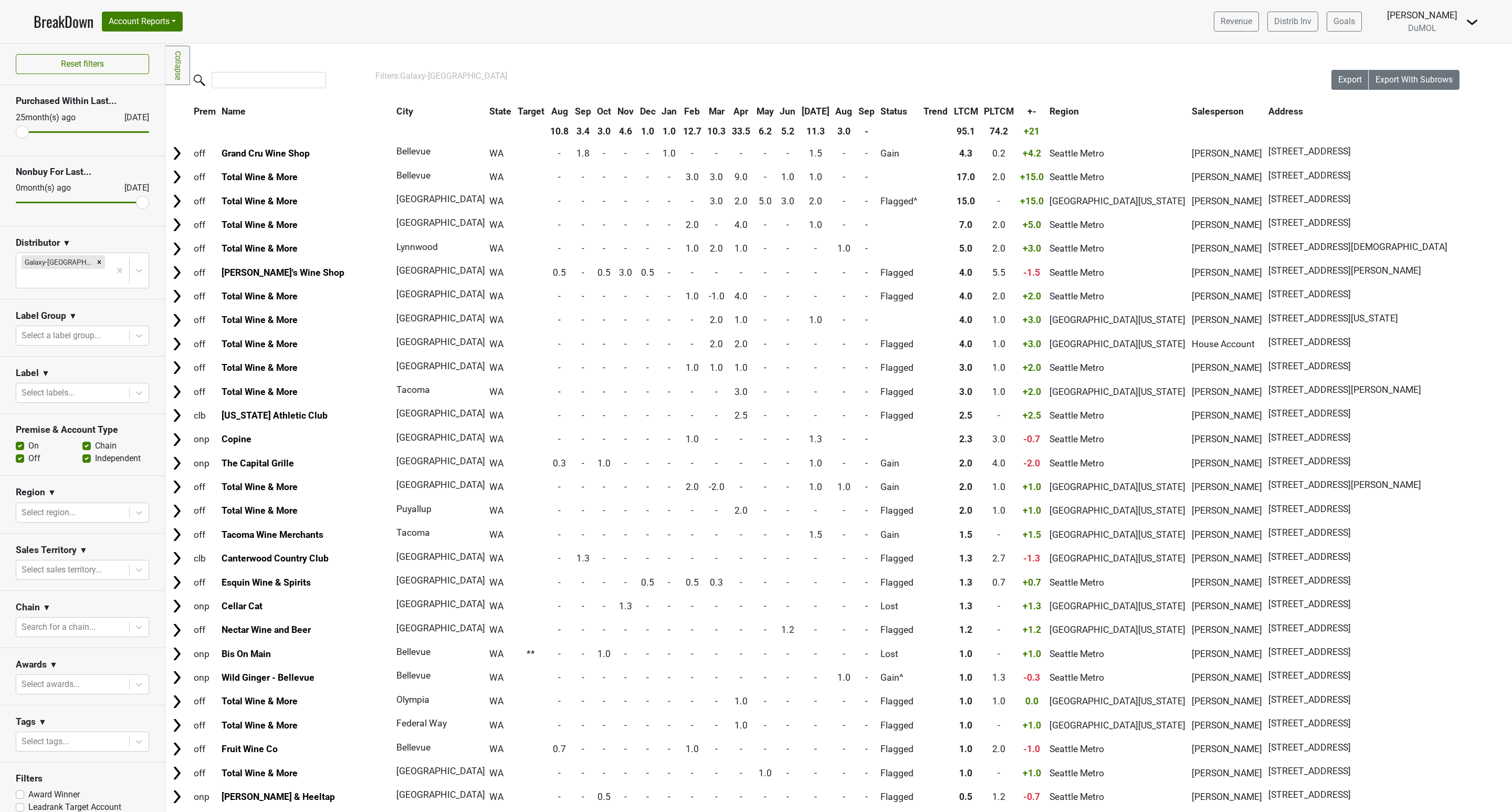
click at [680, 108] on th "Feb" at bounding box center [692, 111] width 24 height 19
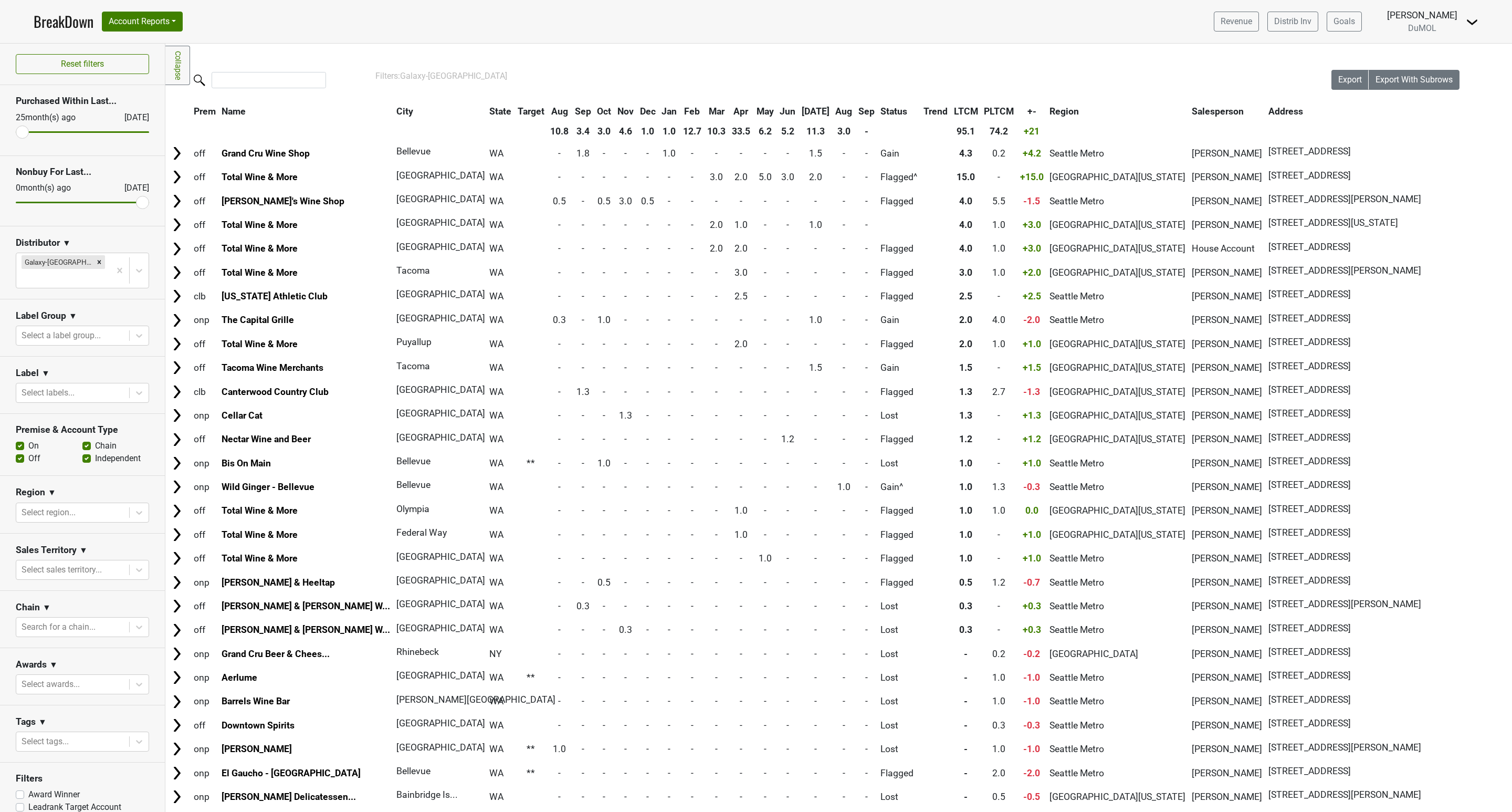
click at [680, 108] on th "Feb" at bounding box center [692, 111] width 24 height 19
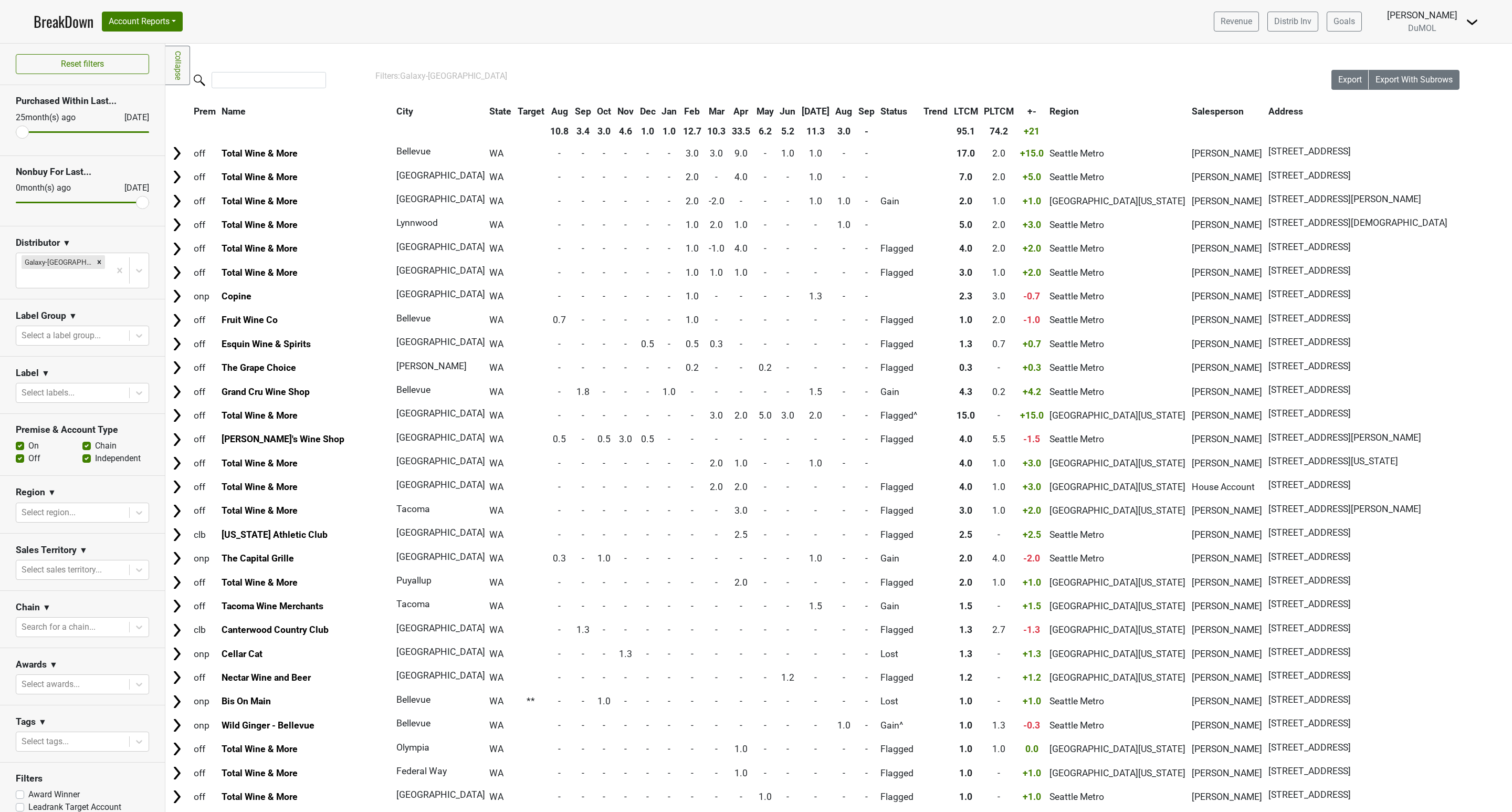
click at [705, 106] on th "Mar" at bounding box center [717, 111] width 24 height 19
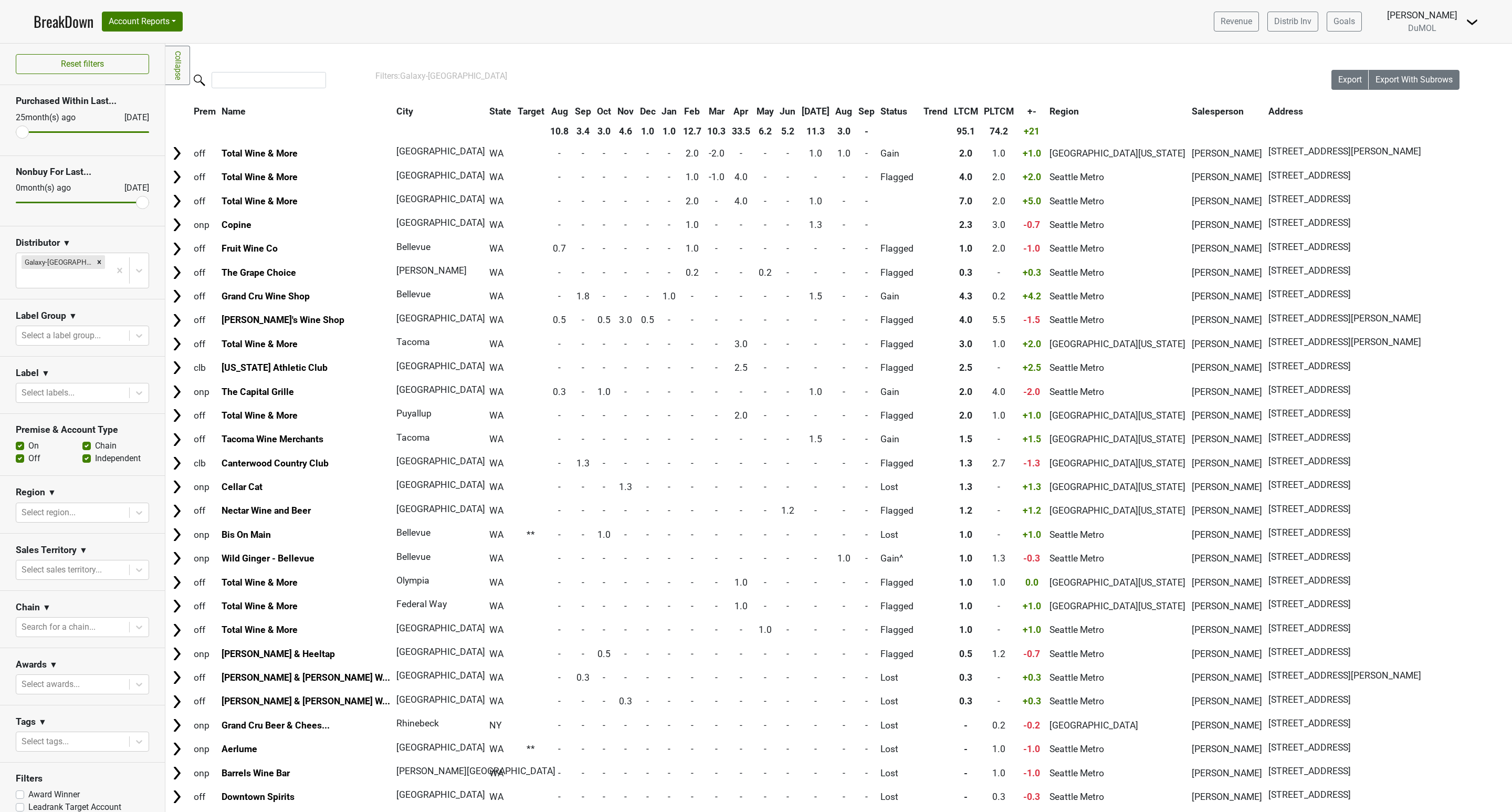
click at [705, 106] on th "Mar" at bounding box center [717, 111] width 24 height 19
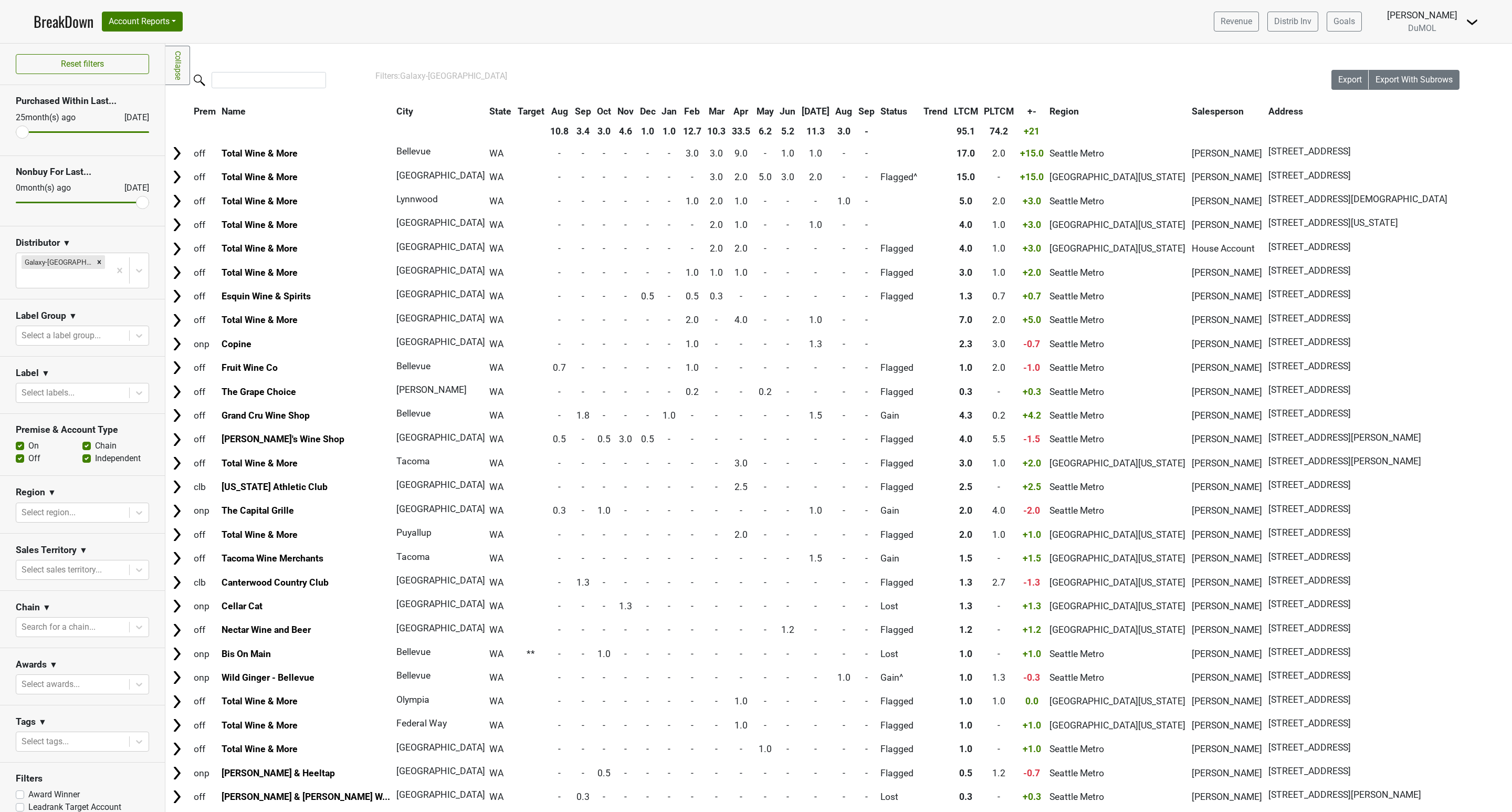
click at [754, 107] on th "May" at bounding box center [765, 111] width 22 height 19
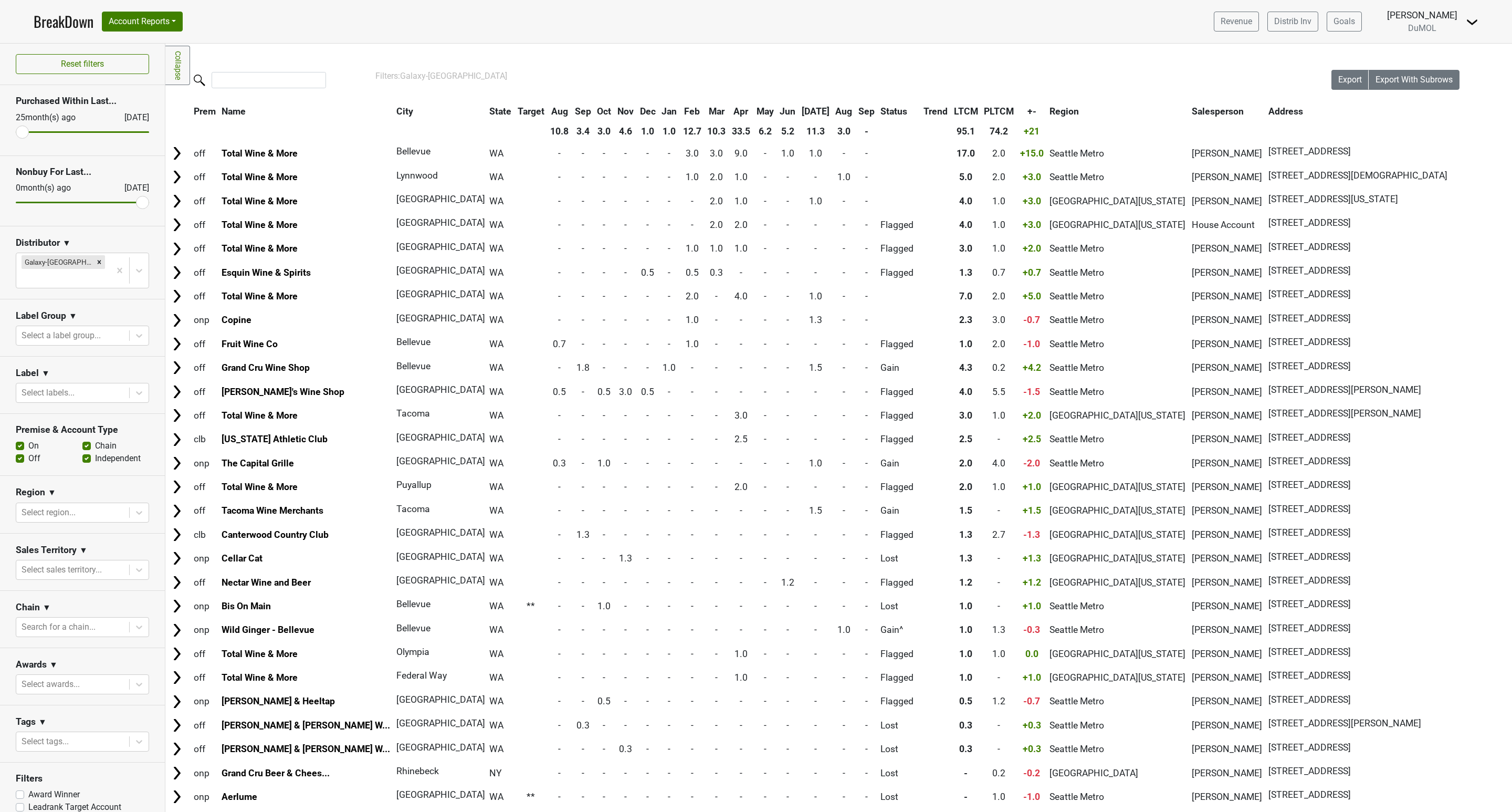
click at [754, 107] on th "May" at bounding box center [765, 111] width 22 height 19
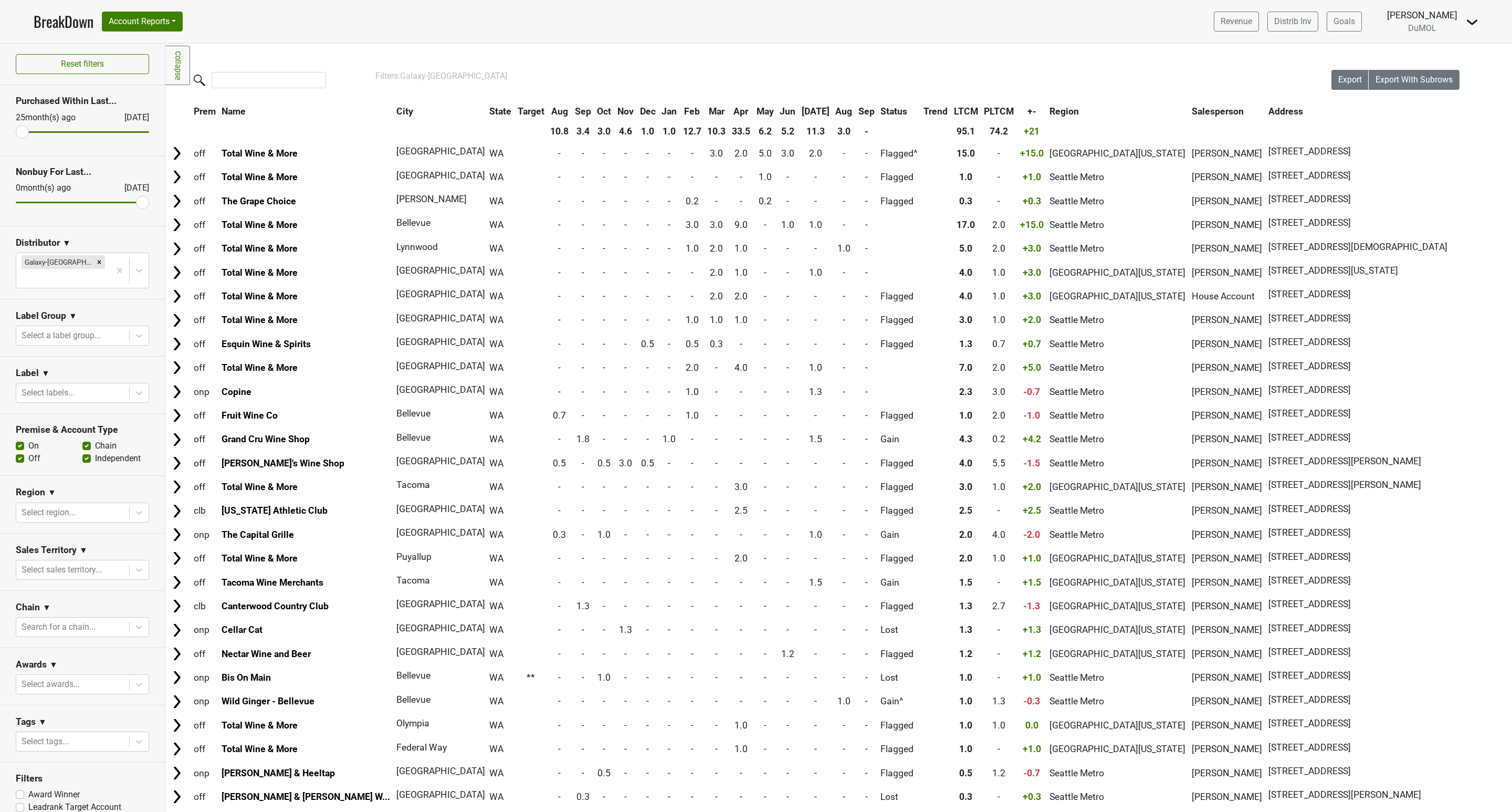
click at [777, 108] on th "Jun" at bounding box center [787, 111] width 21 height 19
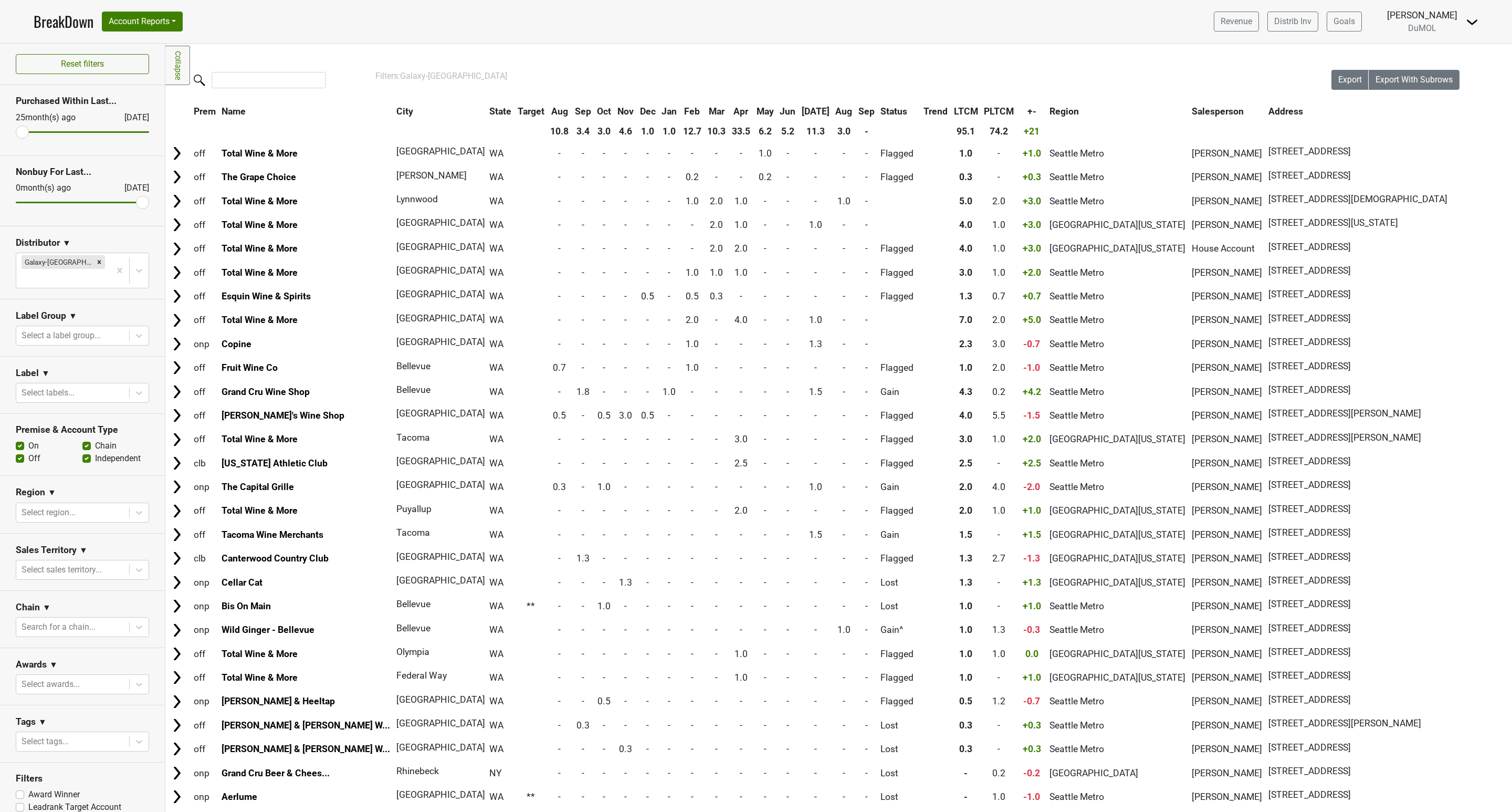
click at [777, 108] on th "Jun" at bounding box center [787, 111] width 21 height 19
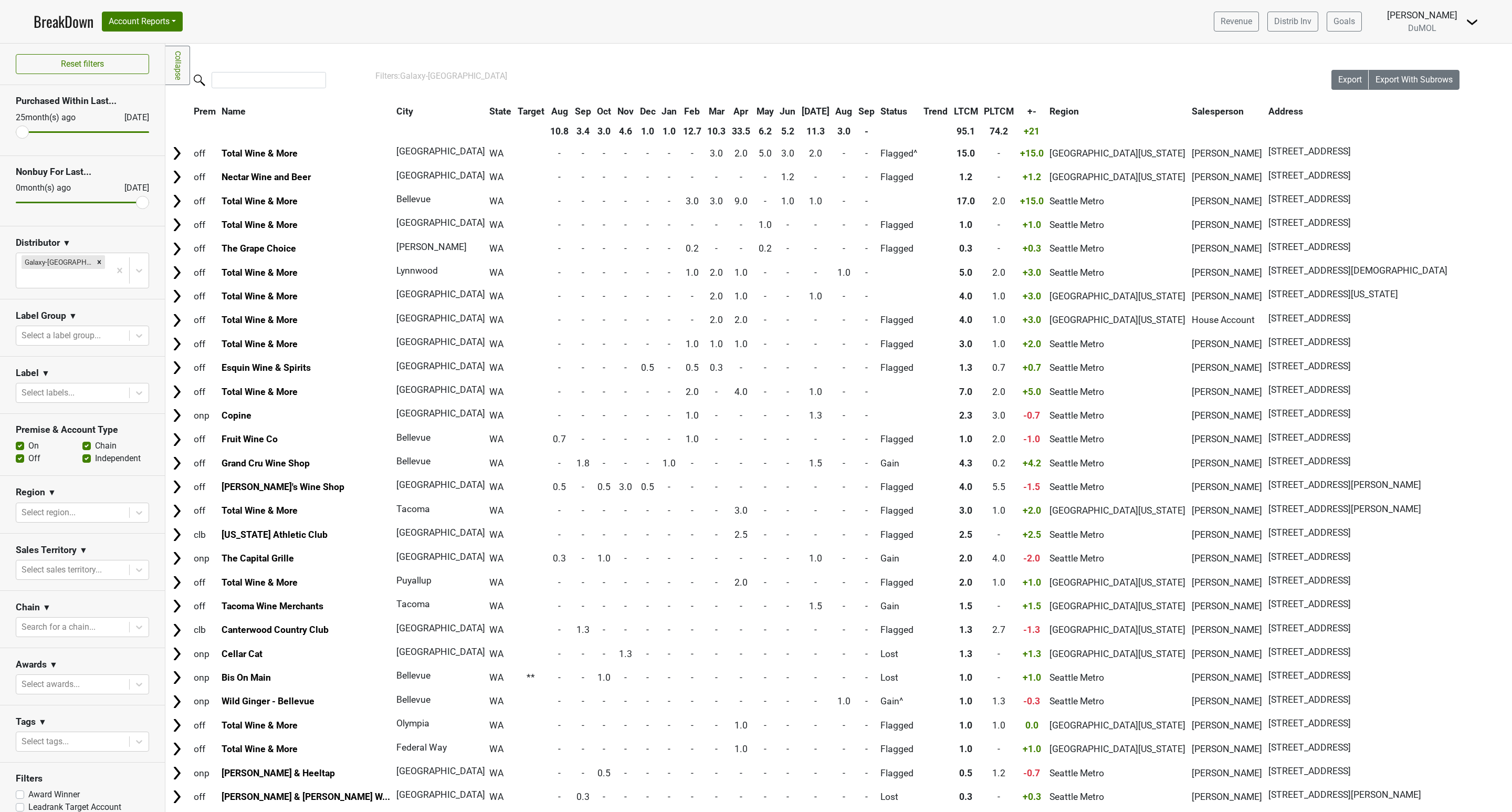
click at [799, 113] on th "[DATE]" at bounding box center [816, 111] width 33 height 19
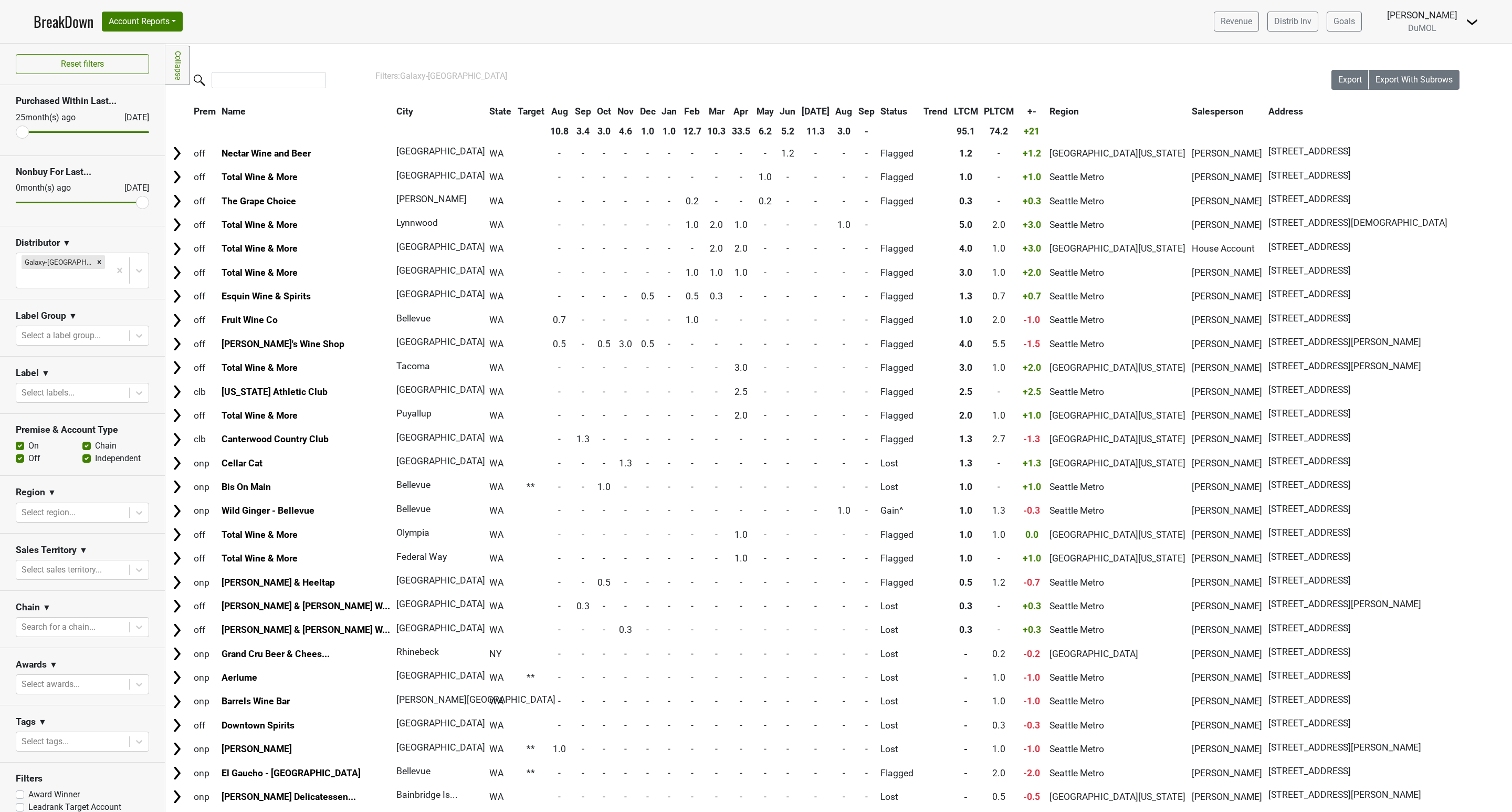
click at [799, 112] on th "[DATE]" at bounding box center [816, 111] width 33 height 19
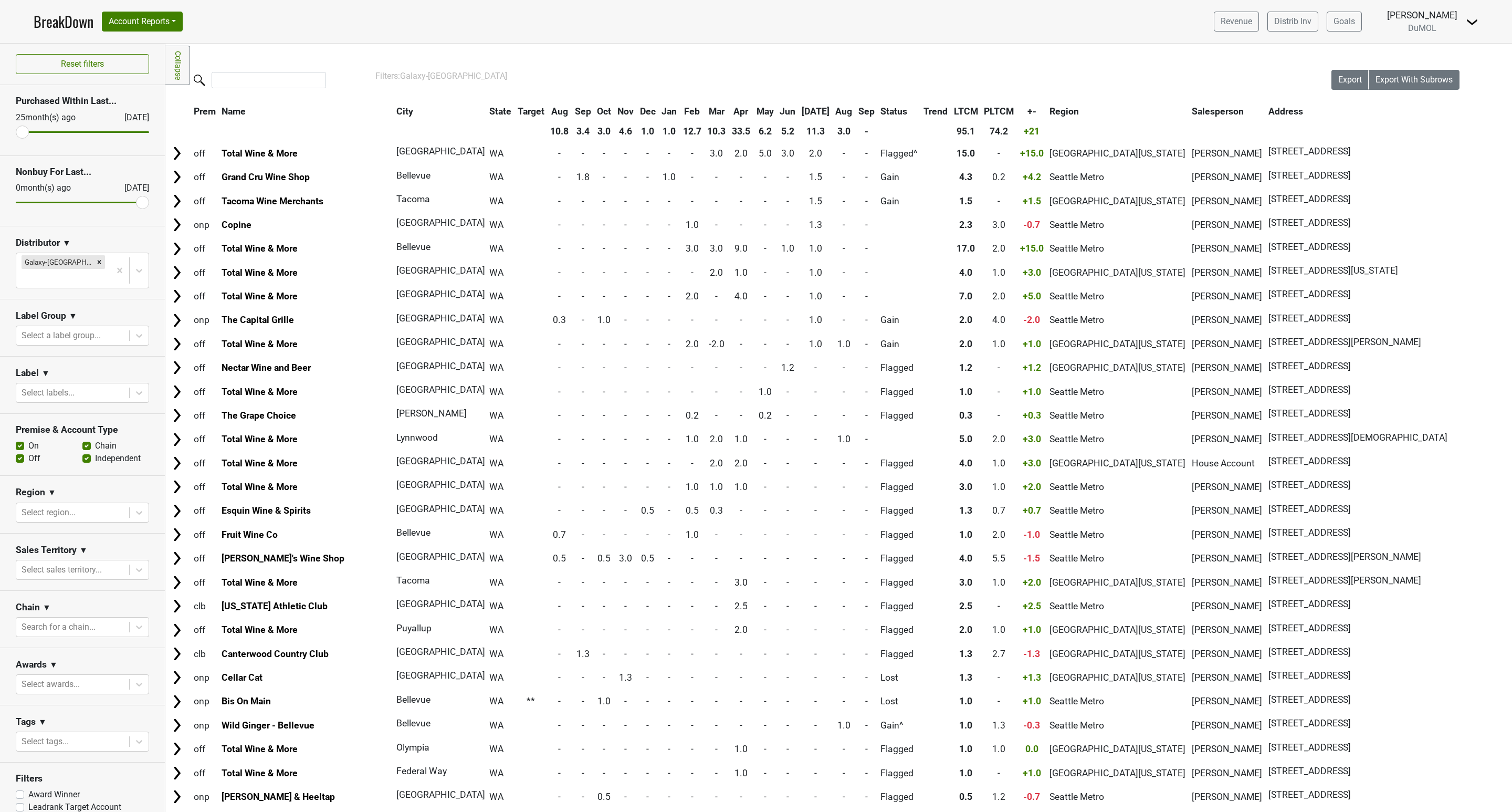
click at [833, 113] on th "Aug" at bounding box center [844, 111] width 22 height 19
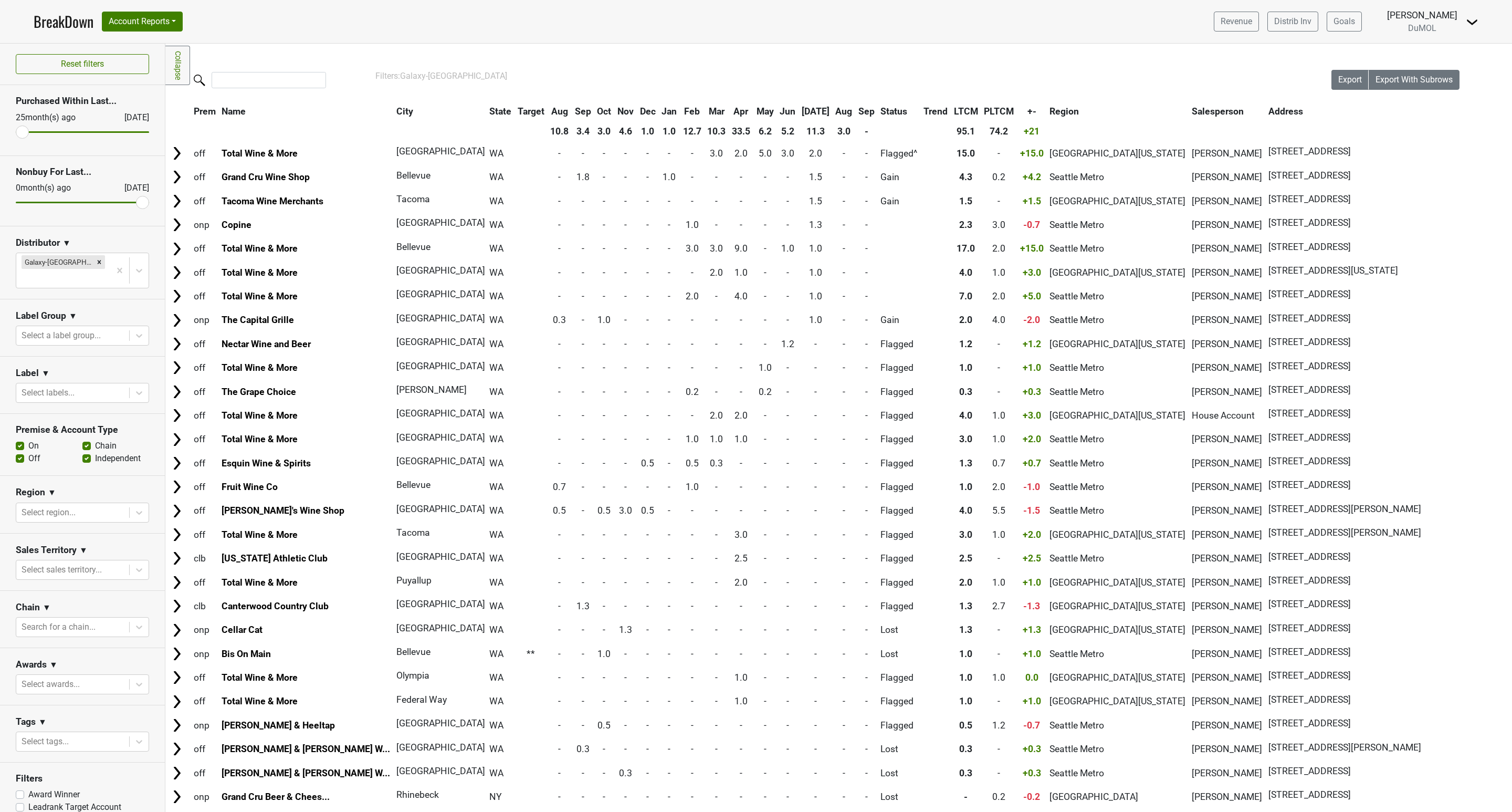
click at [833, 113] on th "Aug" at bounding box center [844, 111] width 22 height 19
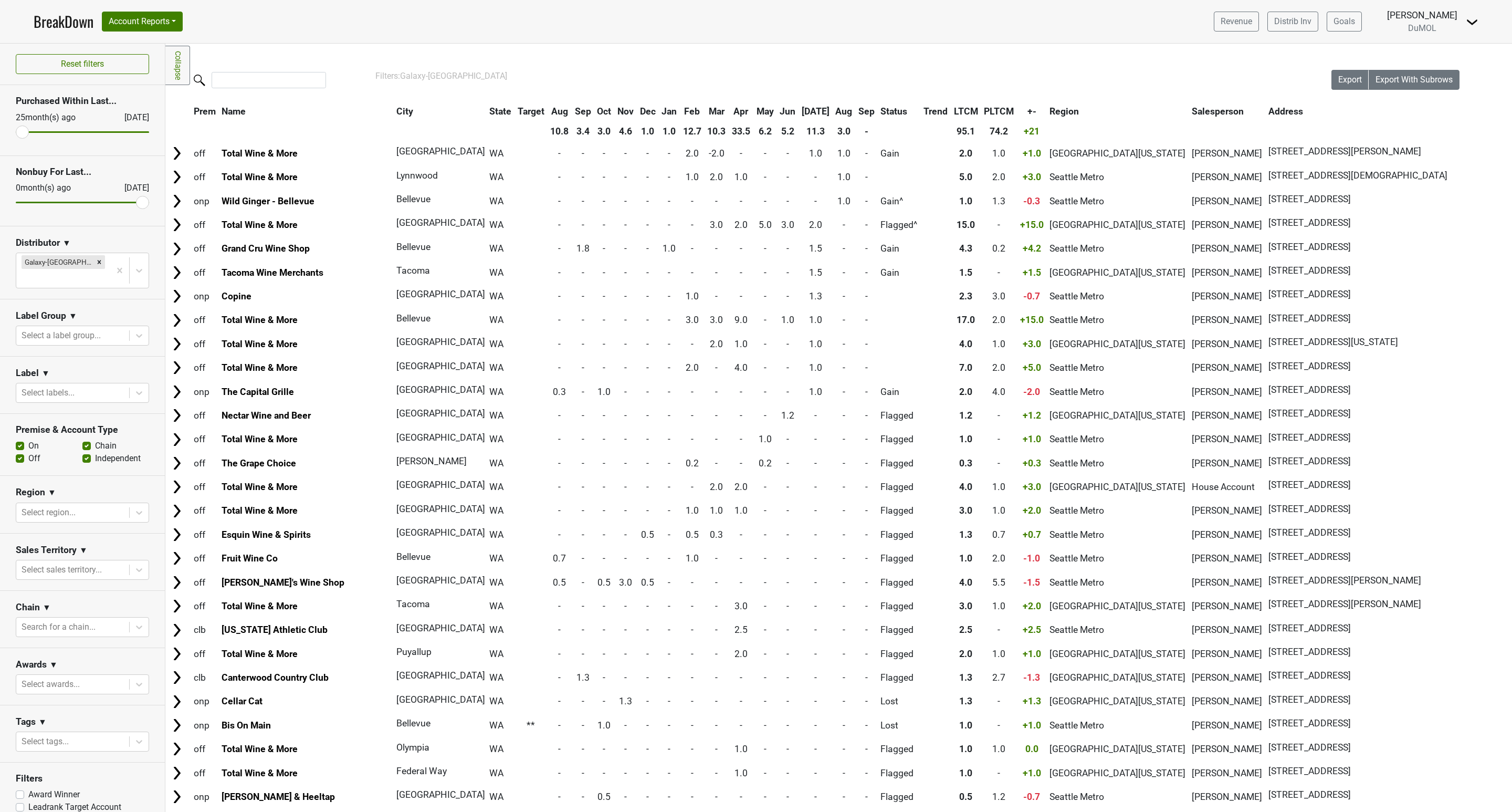
click at [855, 111] on th "Sep" at bounding box center [866, 111] width 22 height 19
click at [855, 108] on th "Sep" at bounding box center [866, 111] width 22 height 19
click at [95, 263] on icon "Remove Galaxy-WA" at bounding box center [99, 262] width 8 height 8
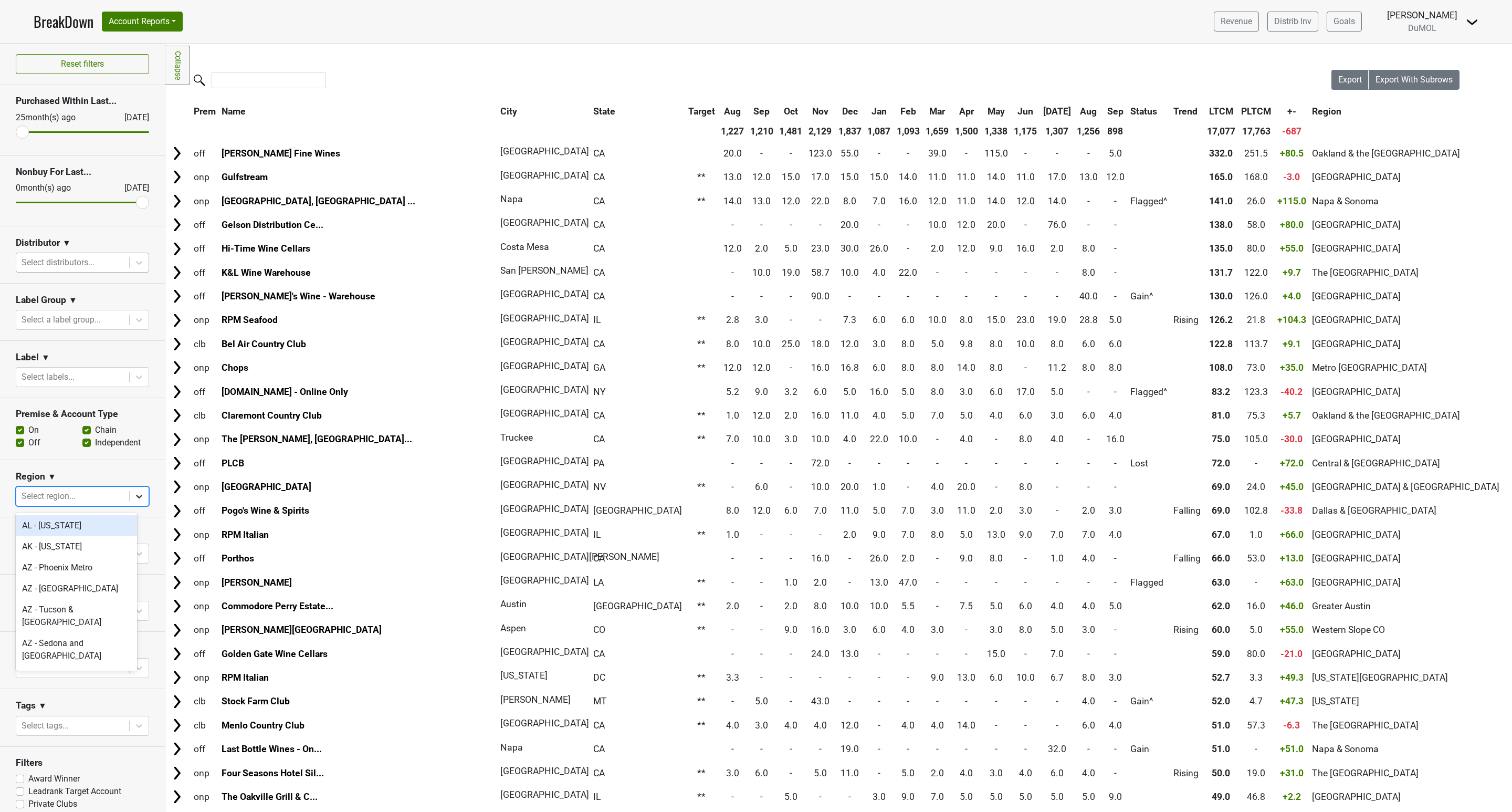
click at [134, 498] on icon at bounding box center [139, 496] width 10 height 10
type input "nj"
click at [90, 525] on div "NJ - Central New Jersey" at bounding box center [76, 532] width 122 height 33
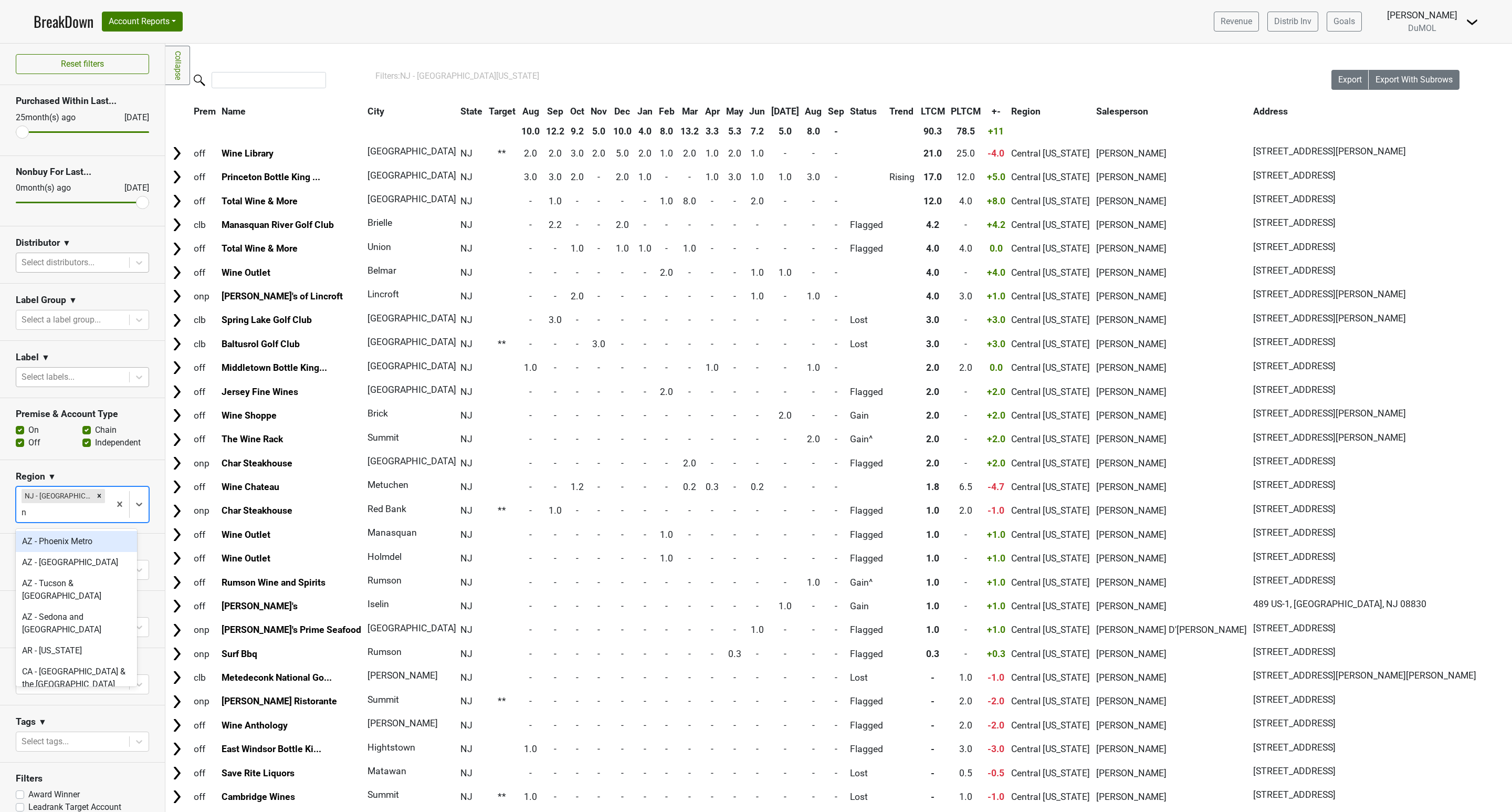
type input "nj"
click at [79, 537] on div "NJ - Northern New Jersey" at bounding box center [76, 548] width 122 height 33
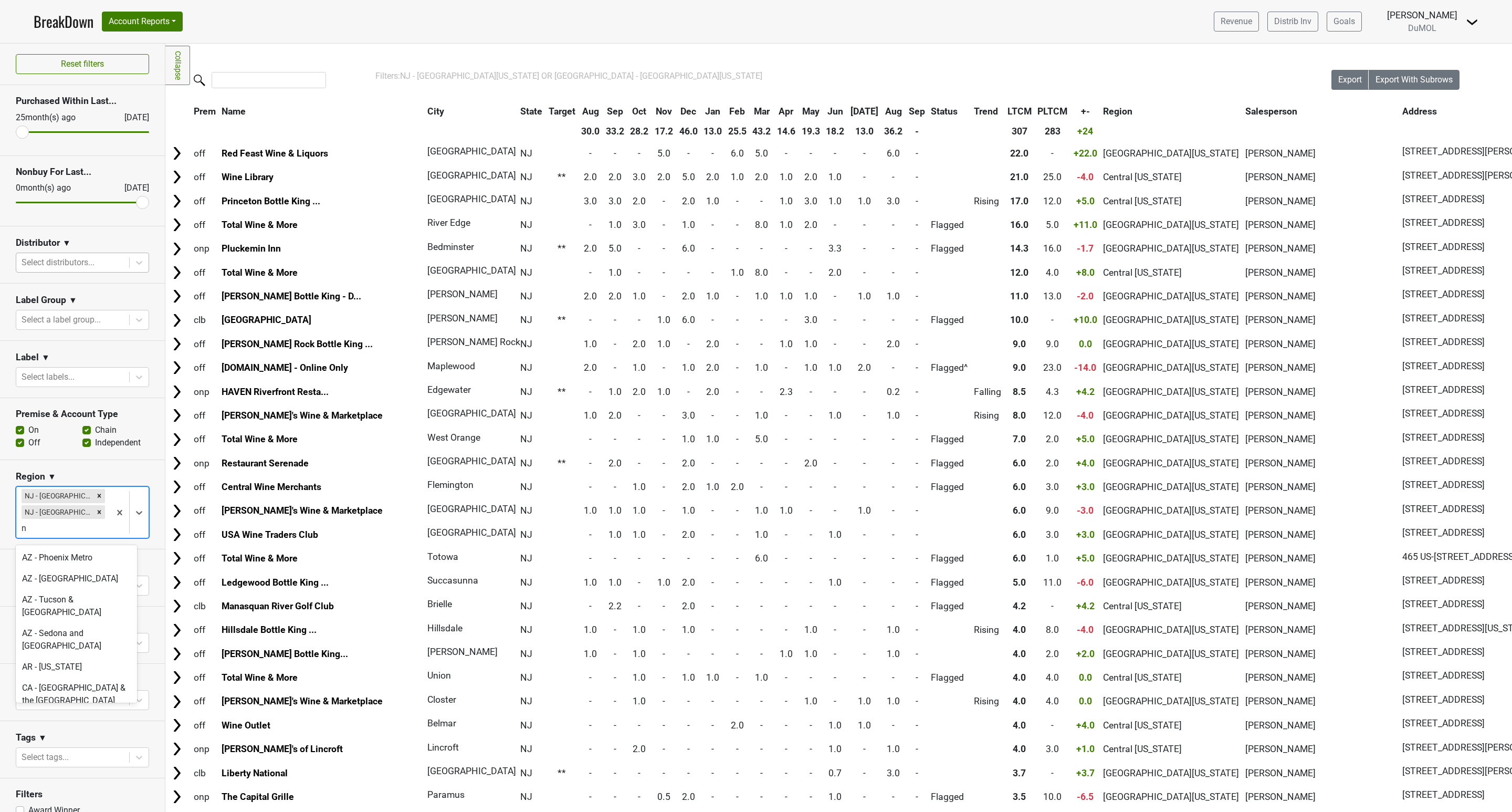
type input "n"
click at [51, 19] on link "BreakDown" at bounding box center [63, 22] width 60 height 22
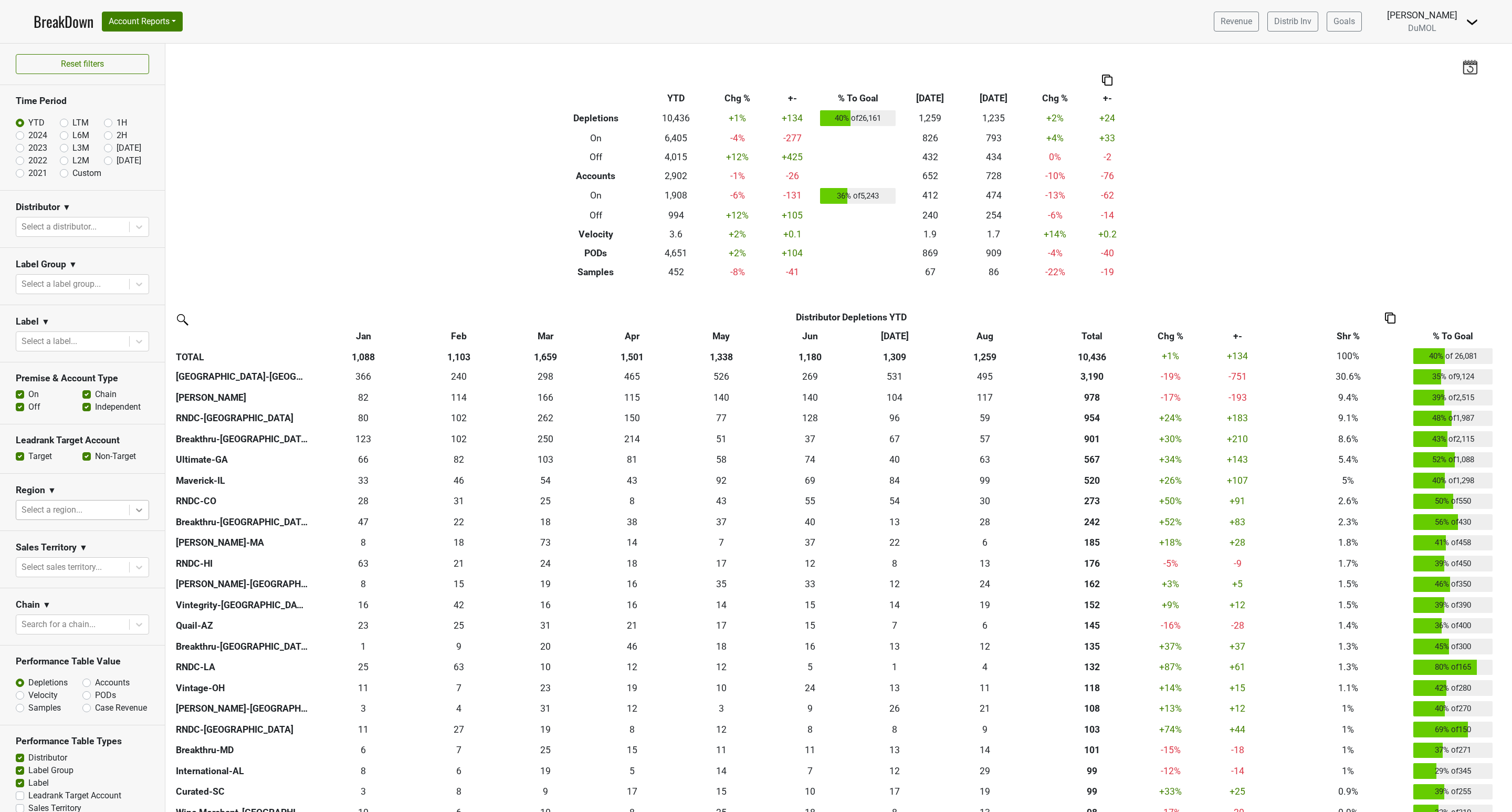
click at [134, 506] on icon at bounding box center [139, 510] width 10 height 10
type input "nj"
click at [89, 545] on div "NJ - [GEOGRAPHIC_DATA][US_STATE]" at bounding box center [76, 546] width 122 height 33
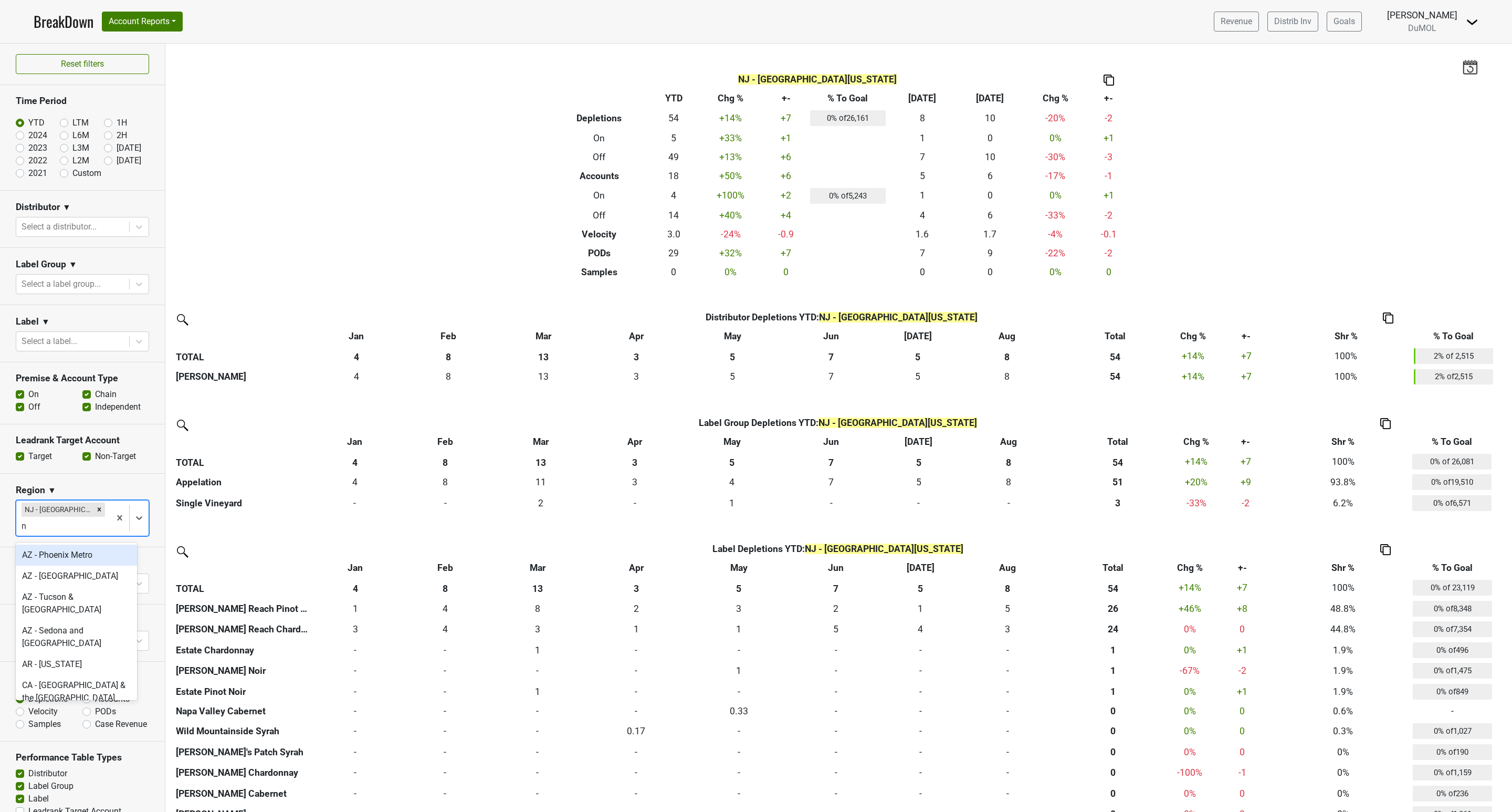
type input "nj"
click at [89, 555] on div "NJ - [GEOGRAPHIC_DATA][US_STATE]" at bounding box center [76, 561] width 122 height 33
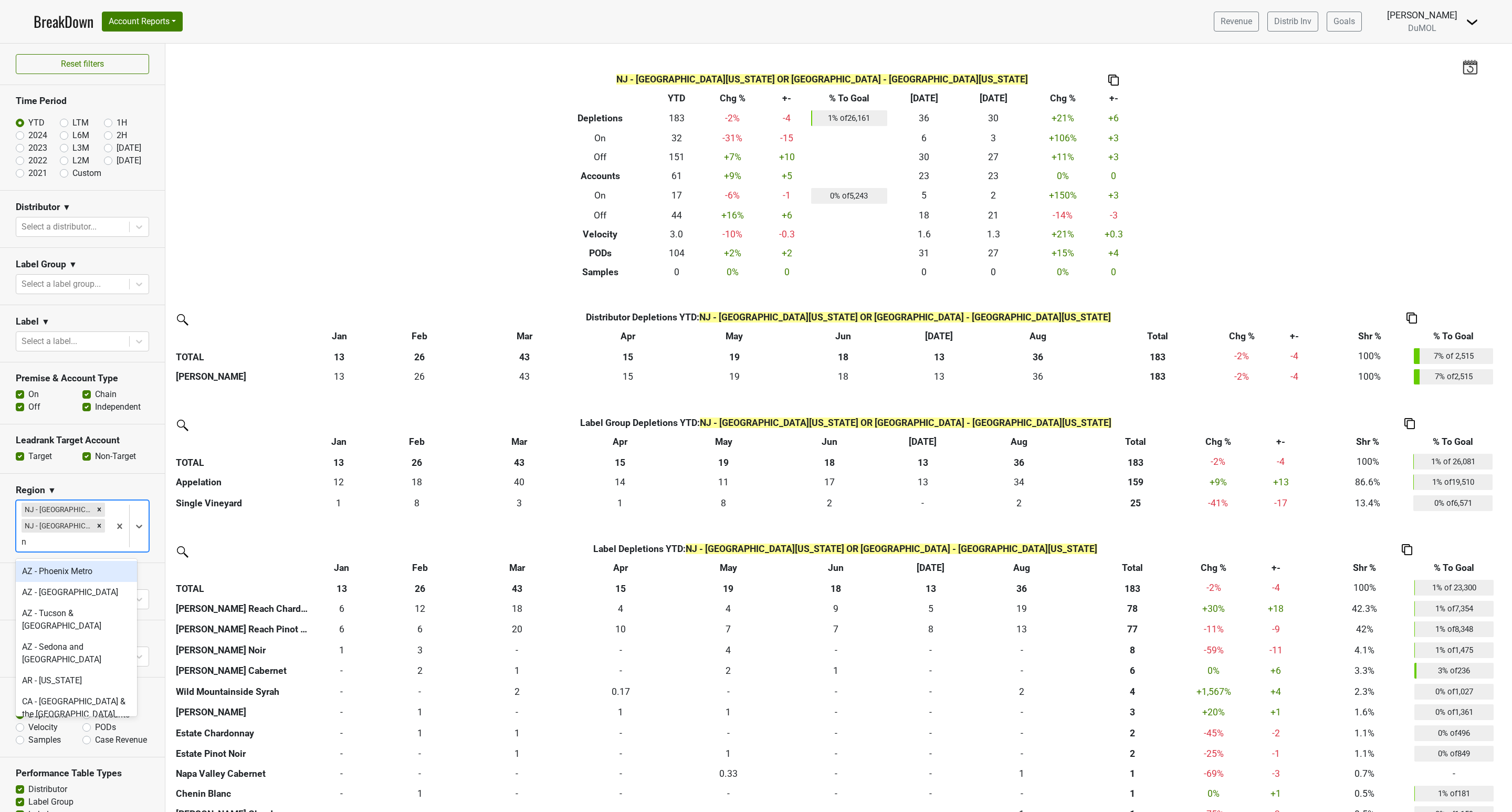
type input "nj"
click at [74, 581] on div "NJ - [GEOGRAPHIC_DATA]" at bounding box center [76, 571] width 122 height 21
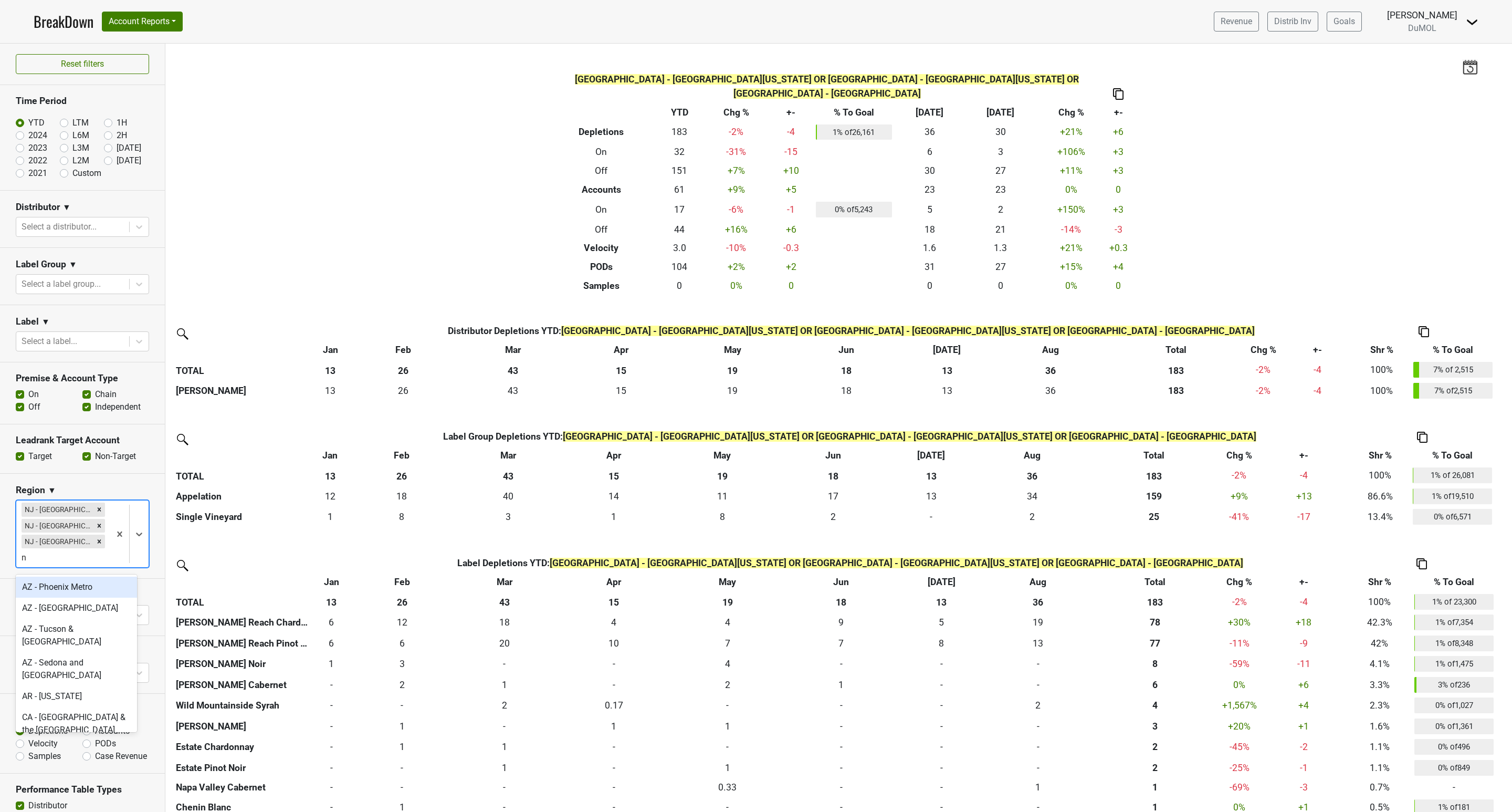
type input "nj"
click at [74, 578] on div "NJ - [GEOGRAPHIC_DATA][US_STATE]" at bounding box center [76, 593] width 122 height 33
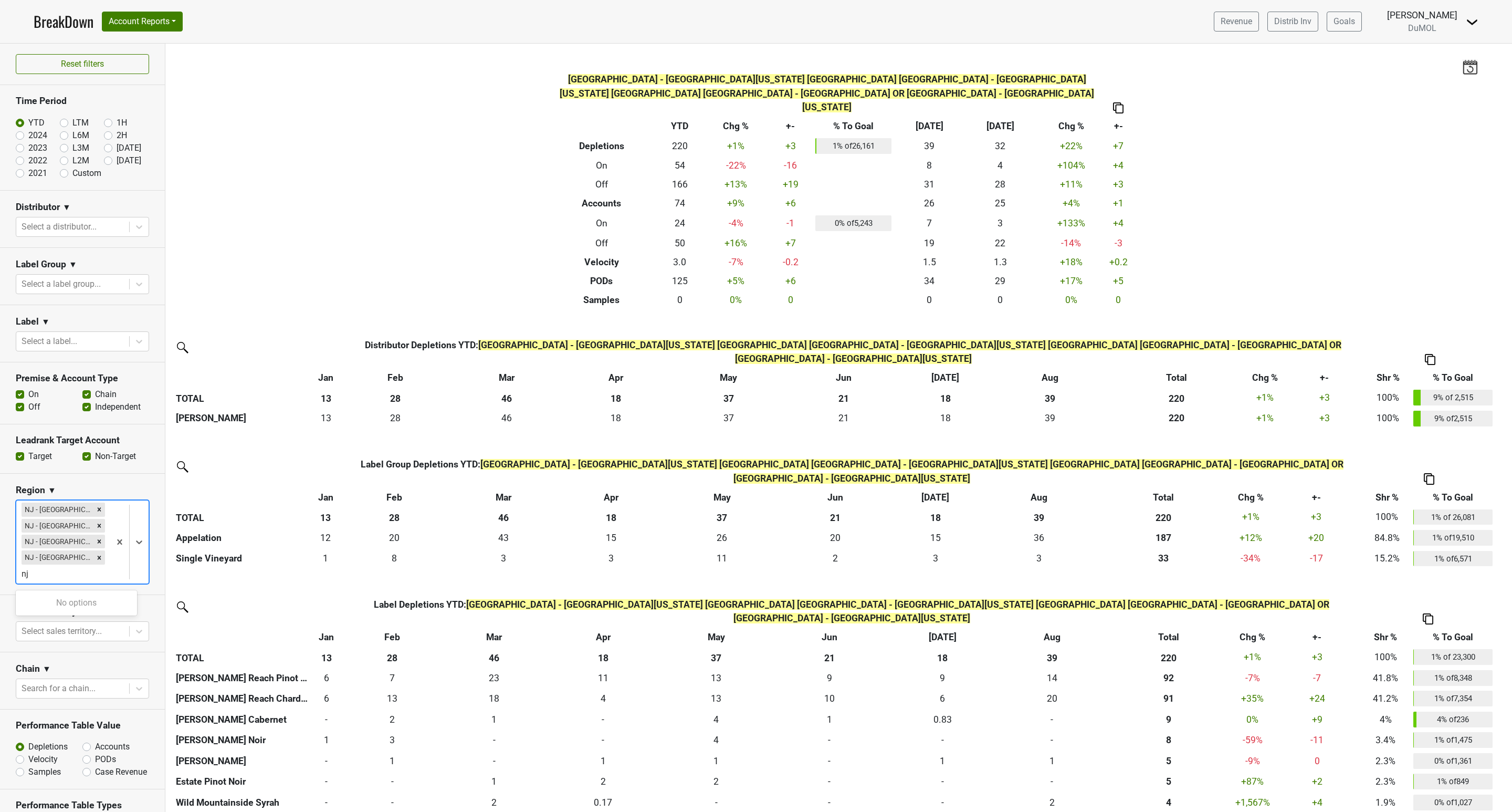
type input "n"
click at [1363, 202] on div "Filters NJ - Central New Jersey OR NJ - Northern New Jersey OR NJ - EWR Interna…" at bounding box center [839, 428] width 1347 height 768
click at [1113, 102] on img at bounding box center [1118, 108] width 10 height 11
click at [1098, 44] on div "Copy as Image" at bounding box center [1111, 45] width 53 height 15
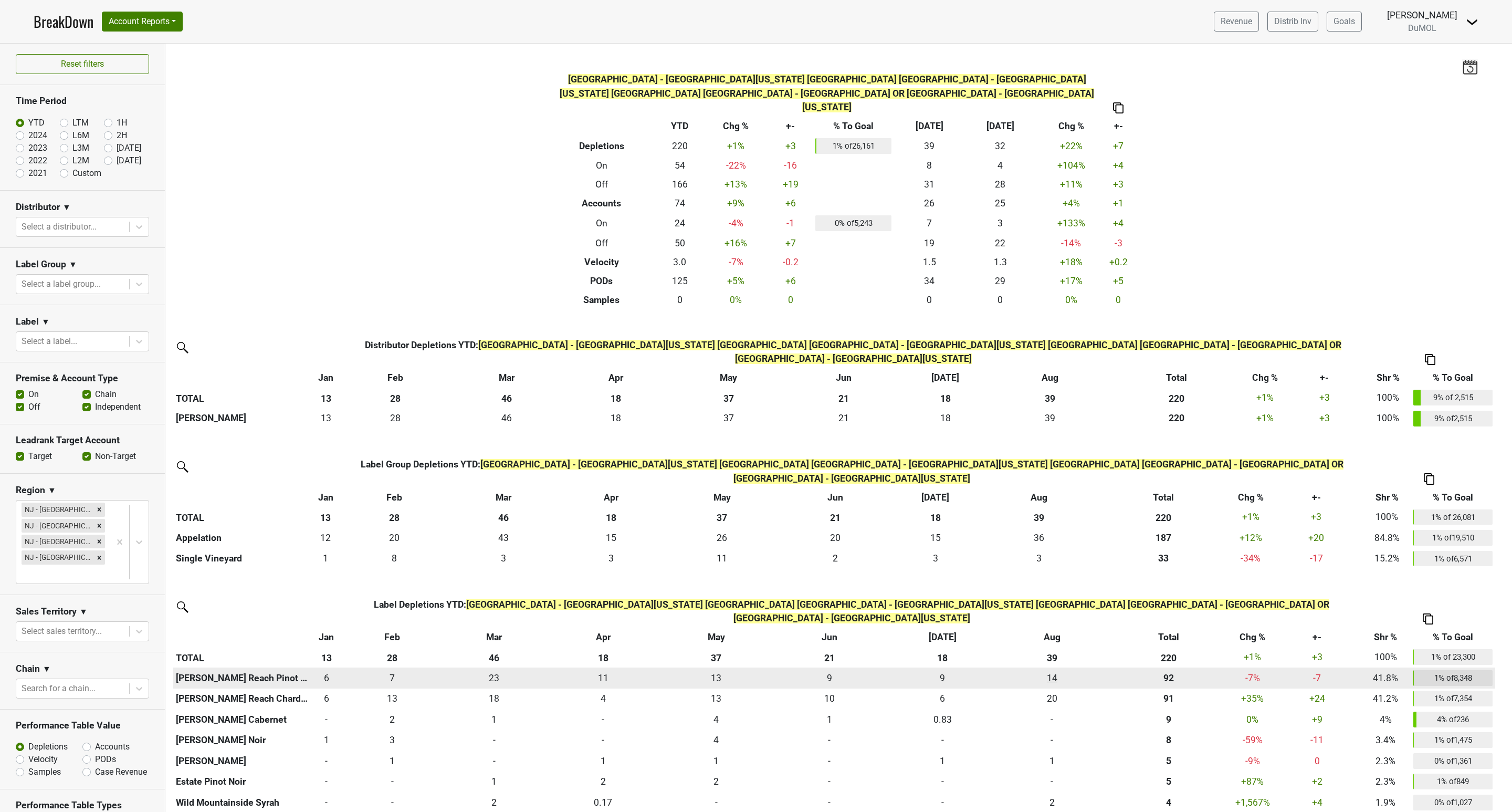
click at [1053, 671] on div "14.167 14" at bounding box center [1051, 678] width 101 height 14
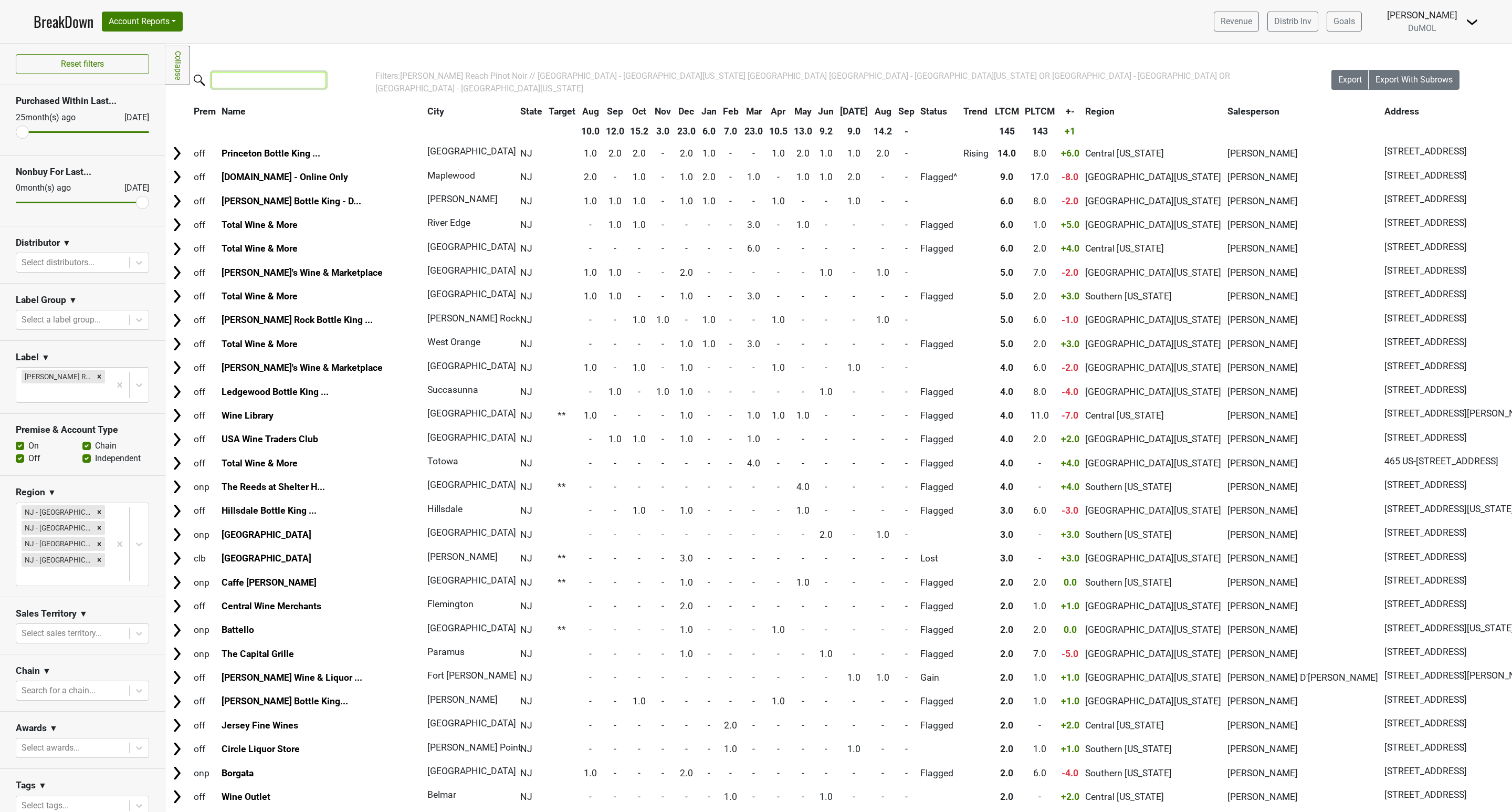
click at [215, 82] on input "search" at bounding box center [268, 79] width 115 height 16
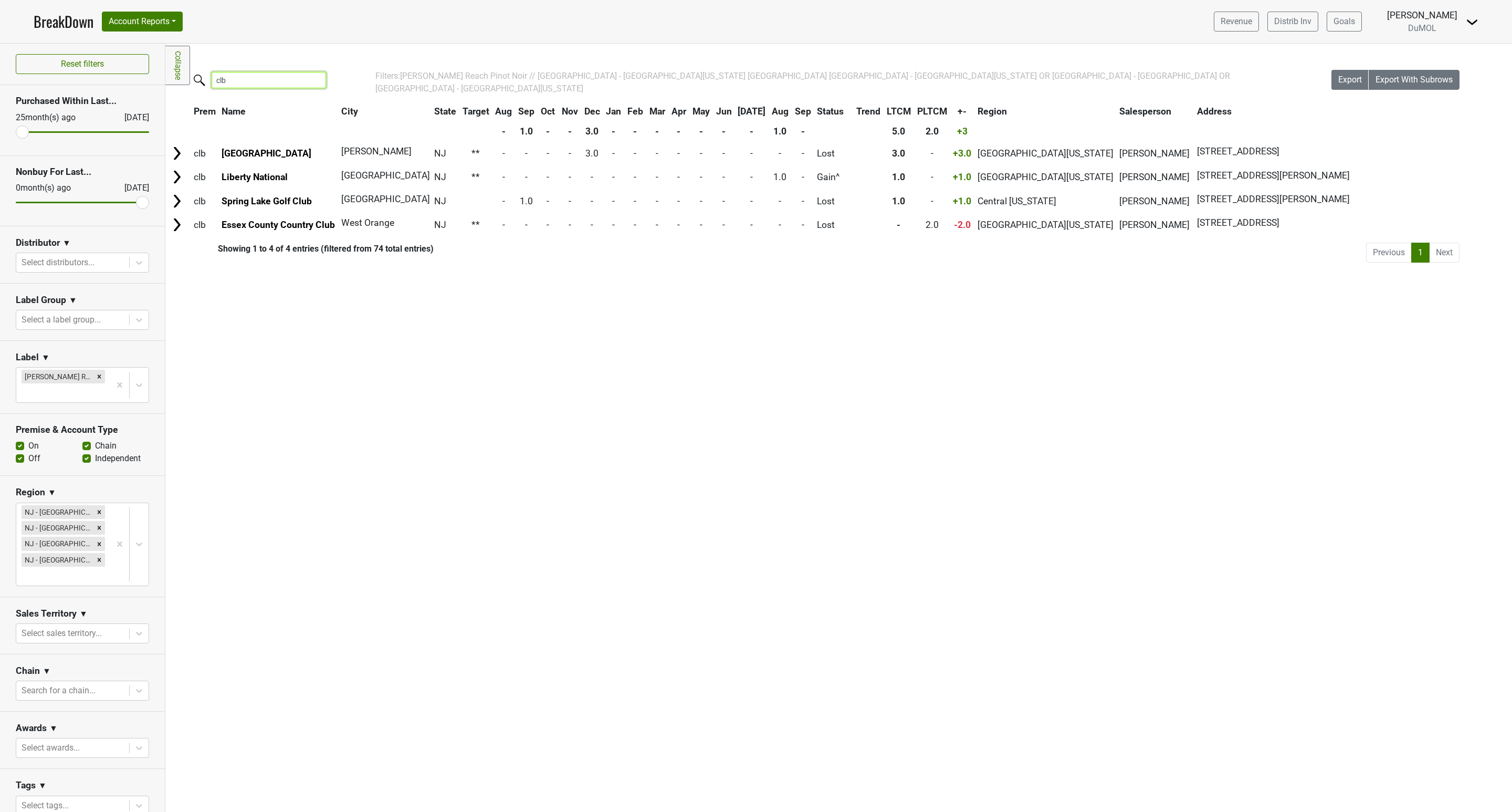
type input "clb"
click at [48, 21] on link "BreakDown" at bounding box center [63, 22] width 60 height 22
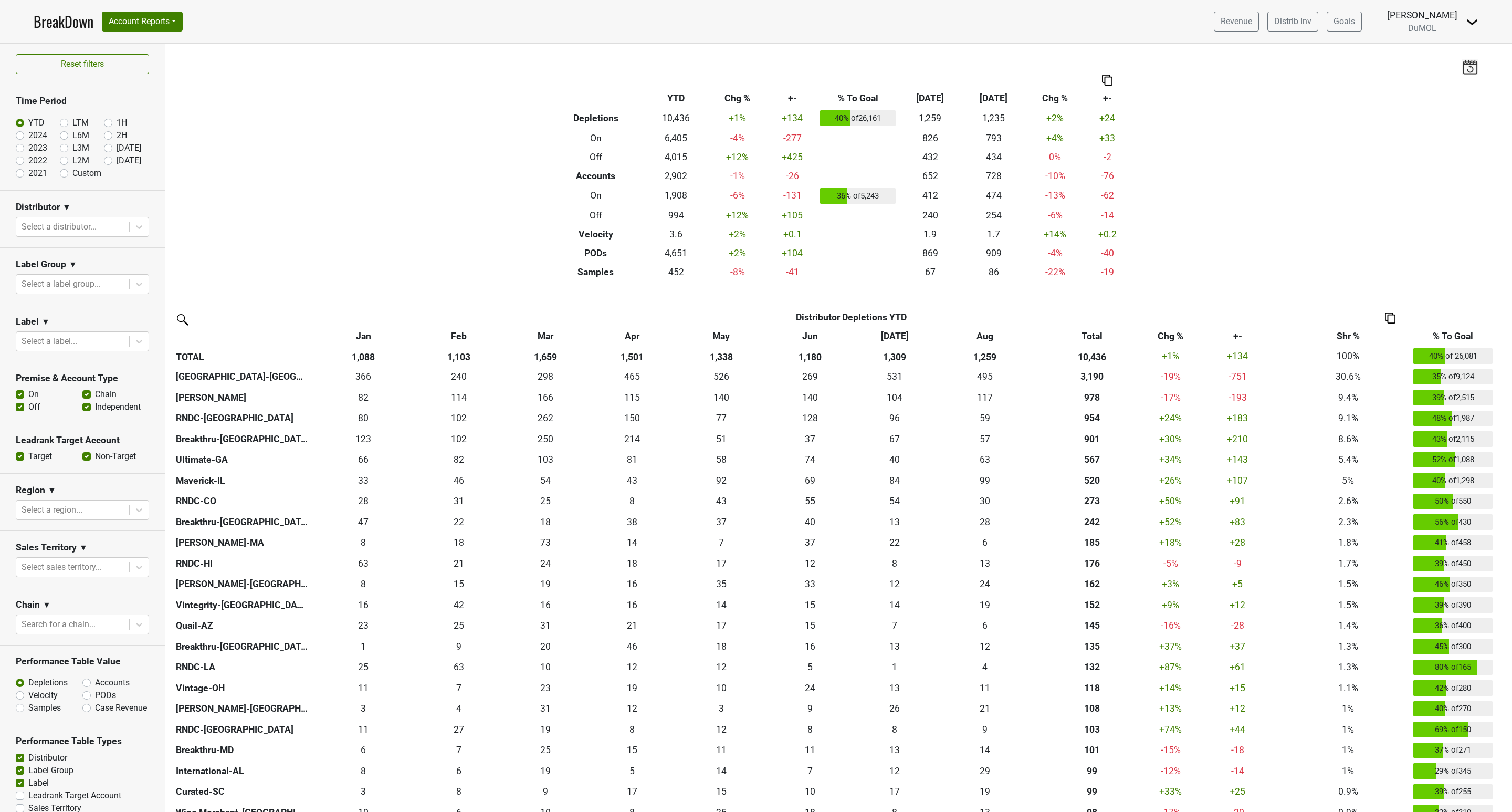
click at [28, 138] on label "2024" at bounding box center [38, 136] width 19 height 13
click at [18, 138] on input "2024" at bounding box center [37, 134] width 42 height 10
radio input "true"
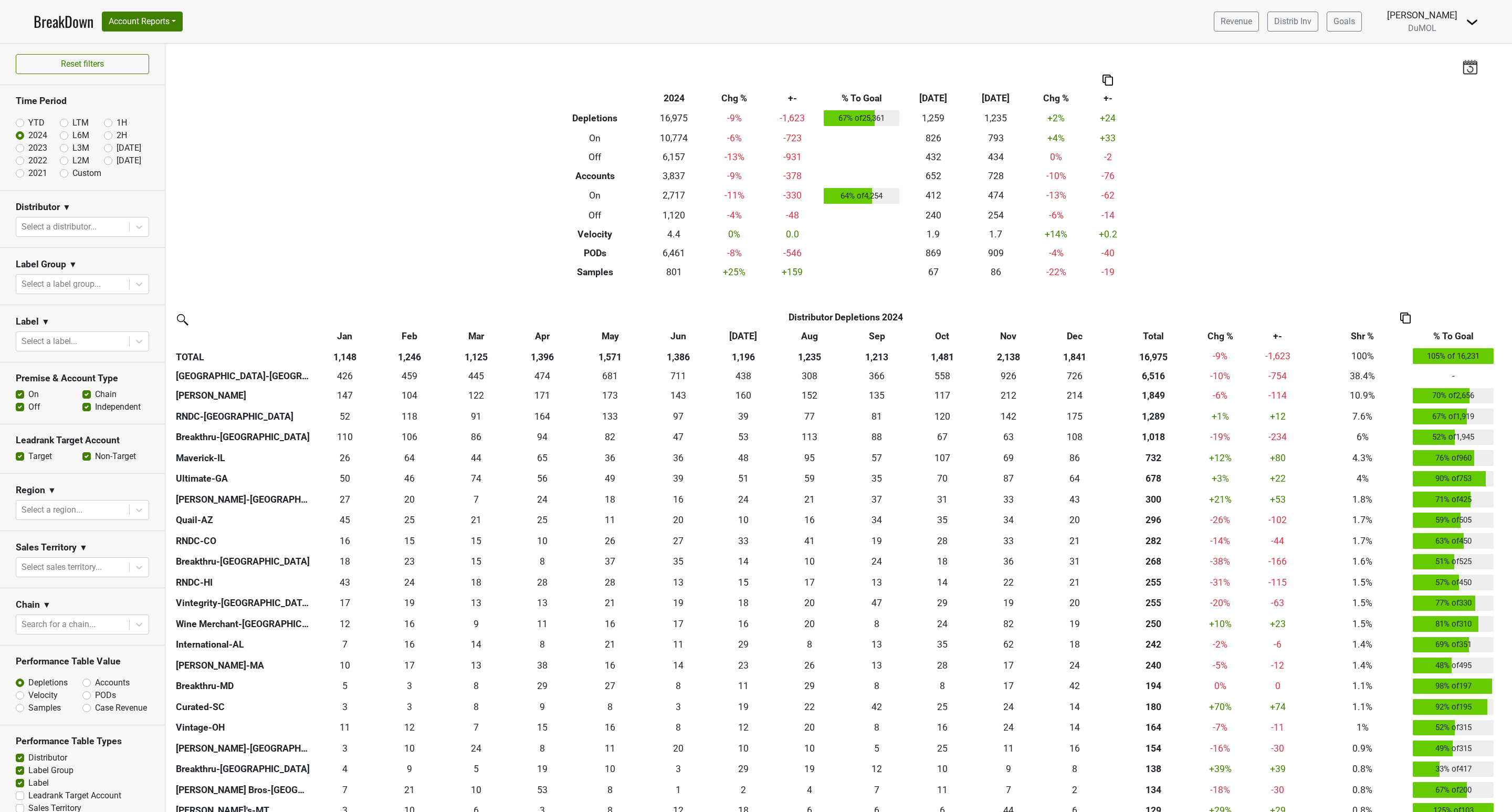
click at [15, 149] on section "Time Period YTD LTM 1H 2024 L6M 2H 2023 L3M Aug '25 2022 L2M Sep '25 2021 Custom" at bounding box center [82, 137] width 165 height 105
click at [28, 147] on label "2023" at bounding box center [38, 148] width 19 height 13
click at [18, 147] on input "2023" at bounding box center [37, 147] width 42 height 10
radio input "true"
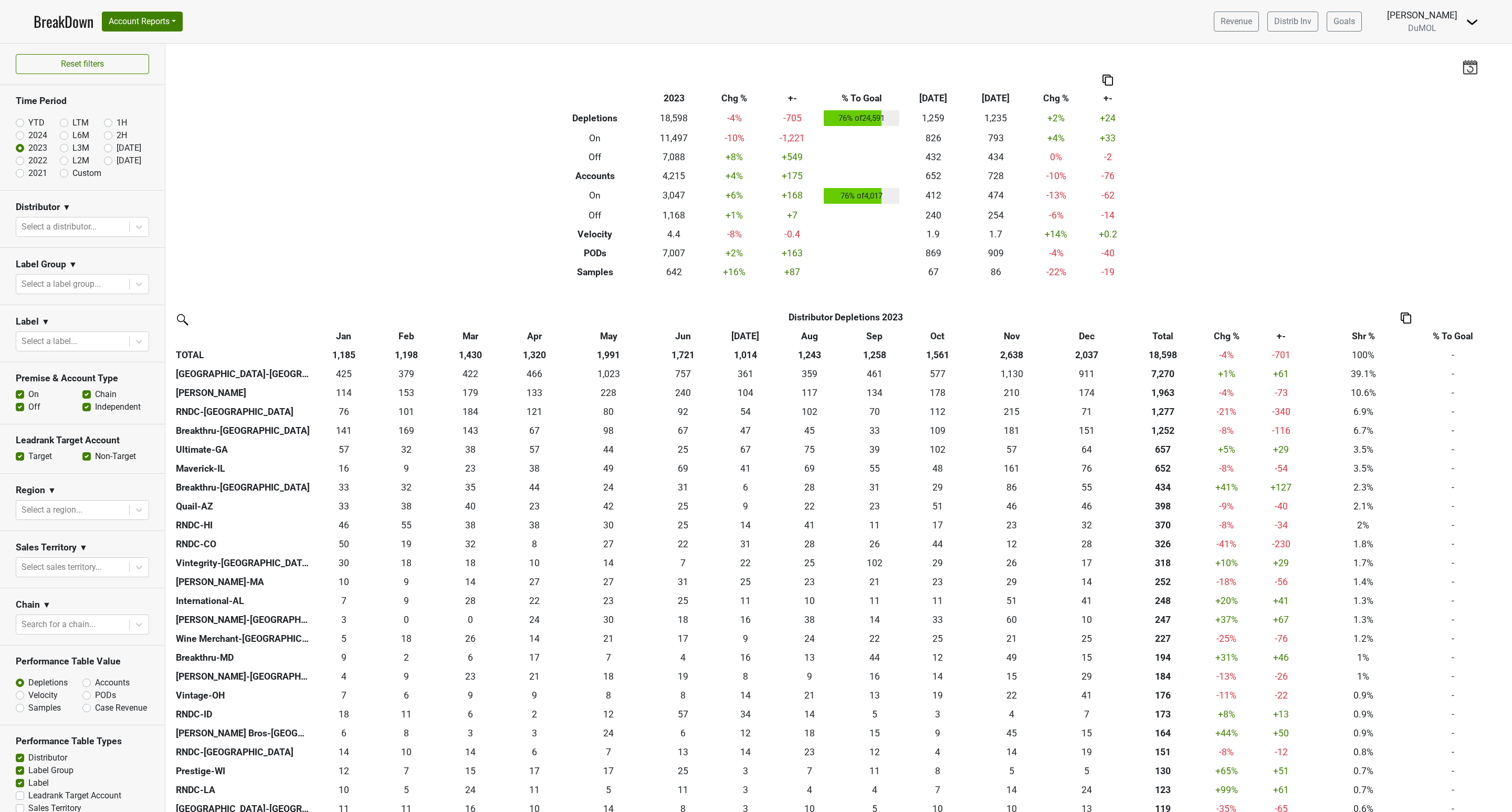
click at [28, 161] on label "2022" at bounding box center [38, 161] width 19 height 13
click at [19, 161] on input "2022" at bounding box center [37, 159] width 42 height 10
radio input "true"
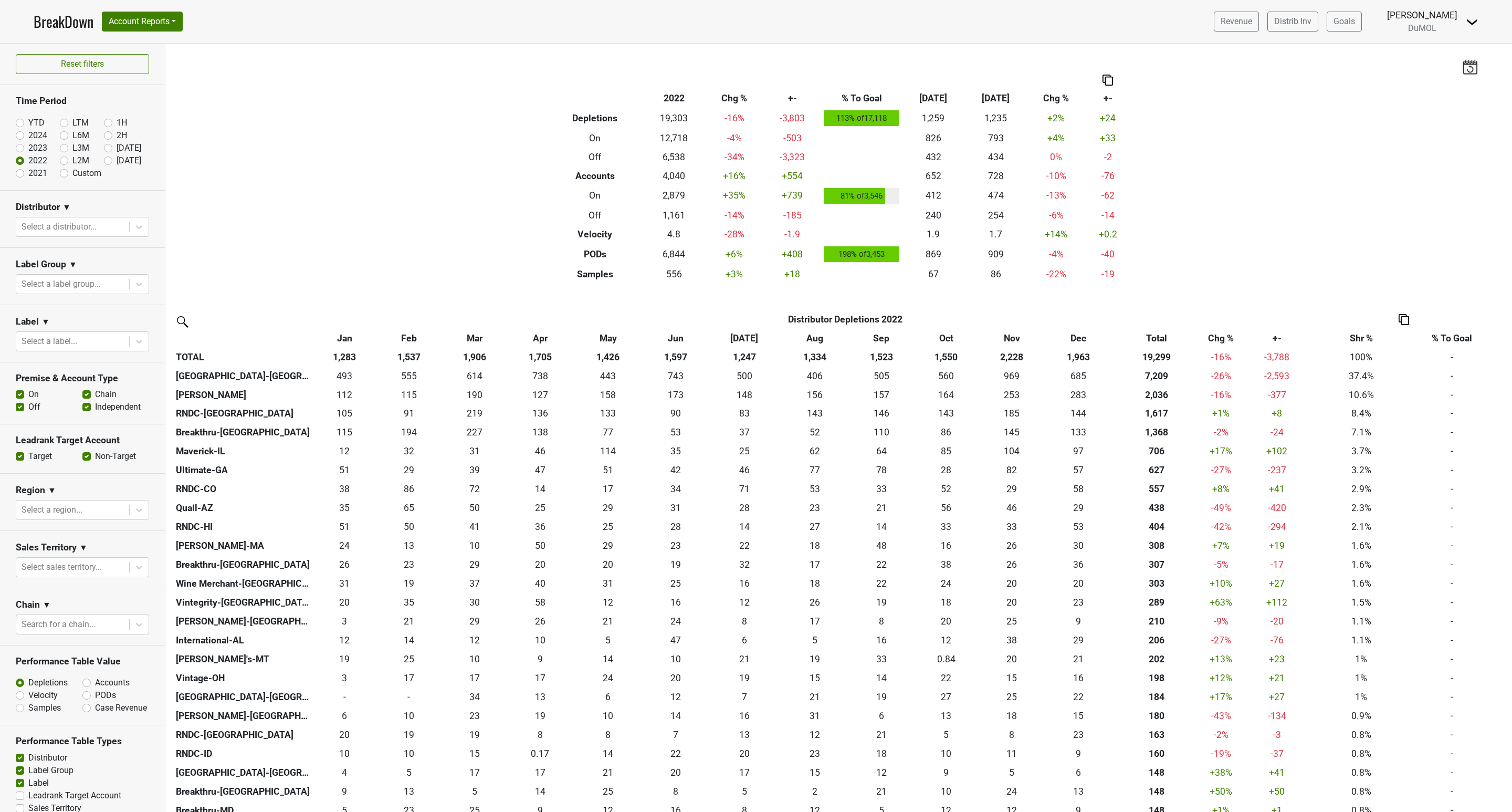
click at [28, 125] on label "YTD" at bounding box center [36, 123] width 16 height 13
click at [22, 125] on input "YTD" at bounding box center [37, 122] width 42 height 10
radio input "true"
